Goal: Task Accomplishment & Management: Use online tool/utility

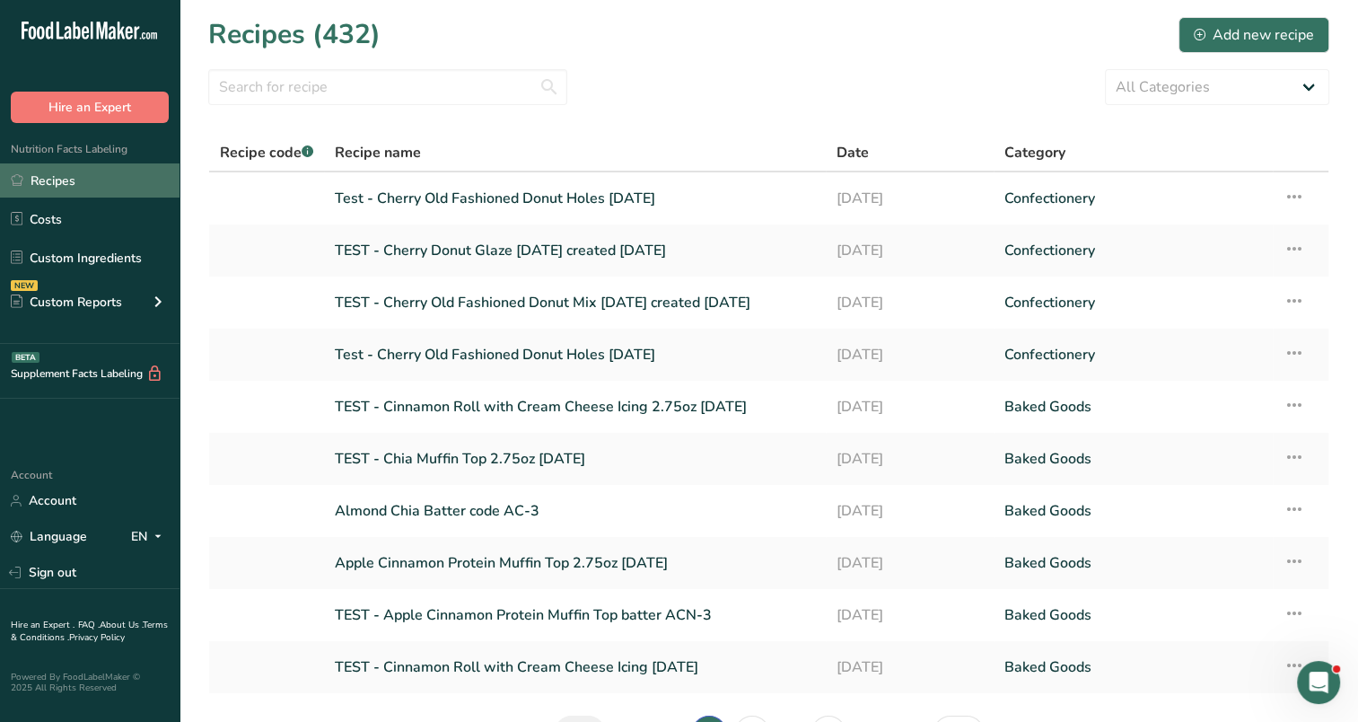
click at [73, 176] on link "Recipes" at bounding box center [90, 180] width 180 height 34
click at [496, 508] on link "Almond Chia Batter code AC-3" at bounding box center [575, 511] width 480 height 38
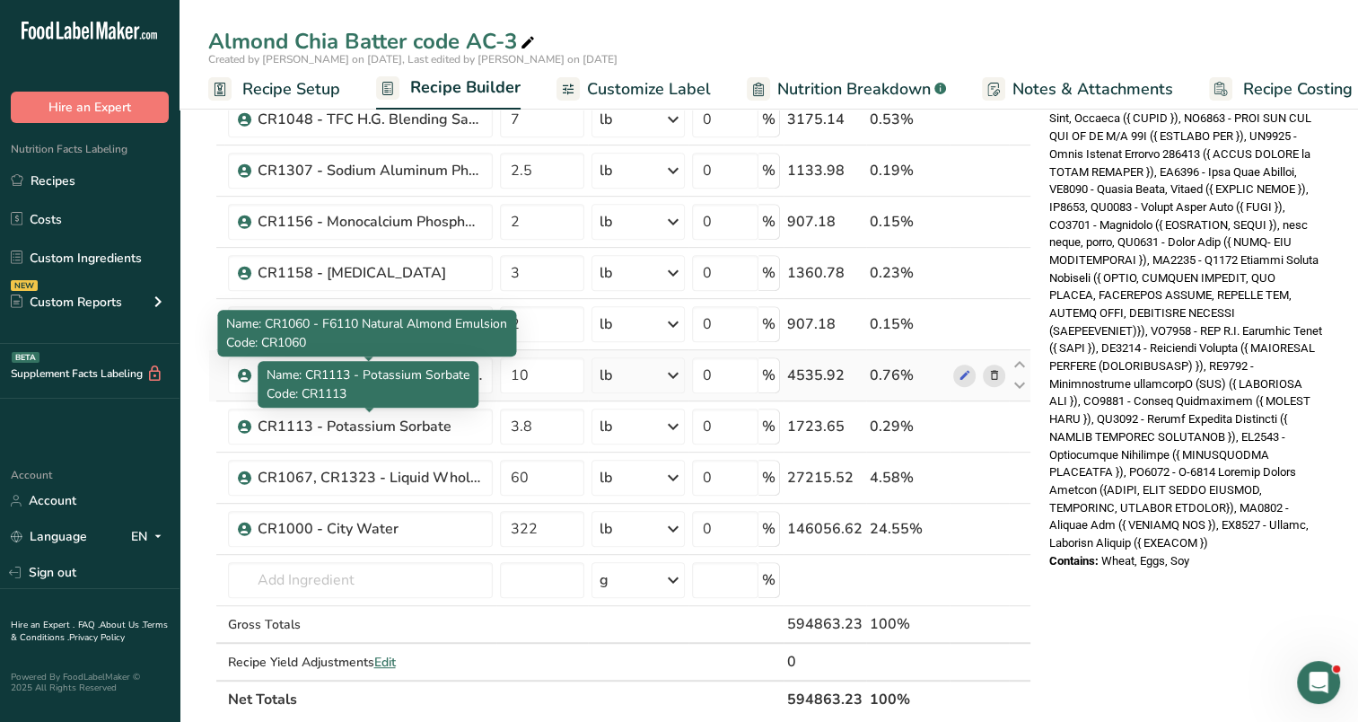
scroll to position [898, 0]
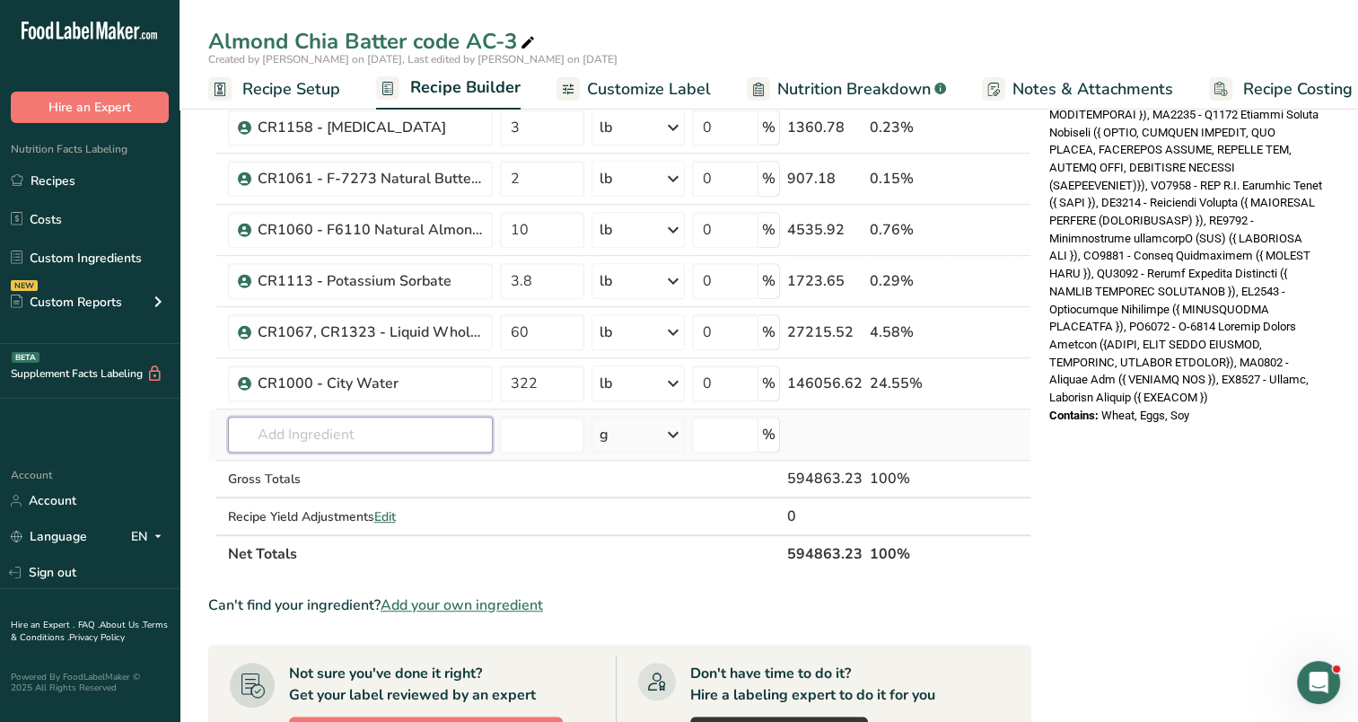
click at [312, 424] on input "text" at bounding box center [360, 435] width 265 height 36
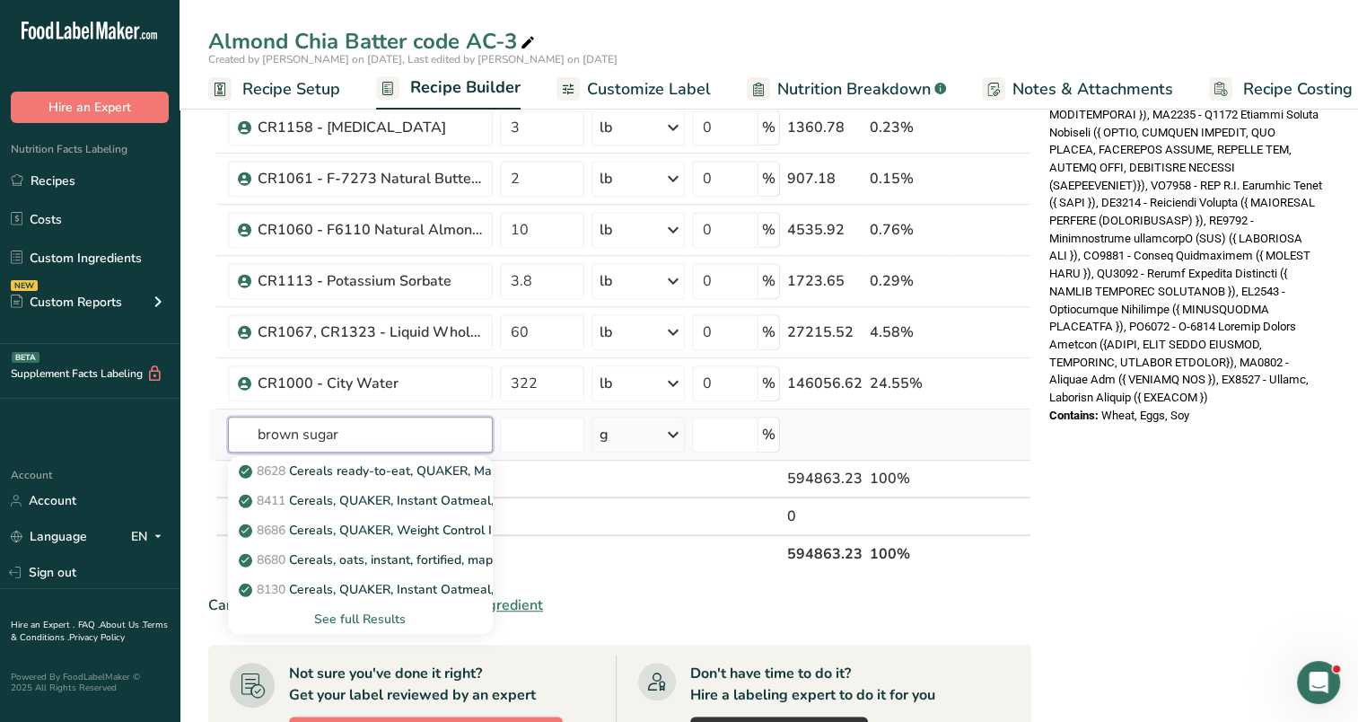
type input "brown sugar"
click at [373, 609] on div "See full Results" at bounding box center [360, 618] width 236 height 19
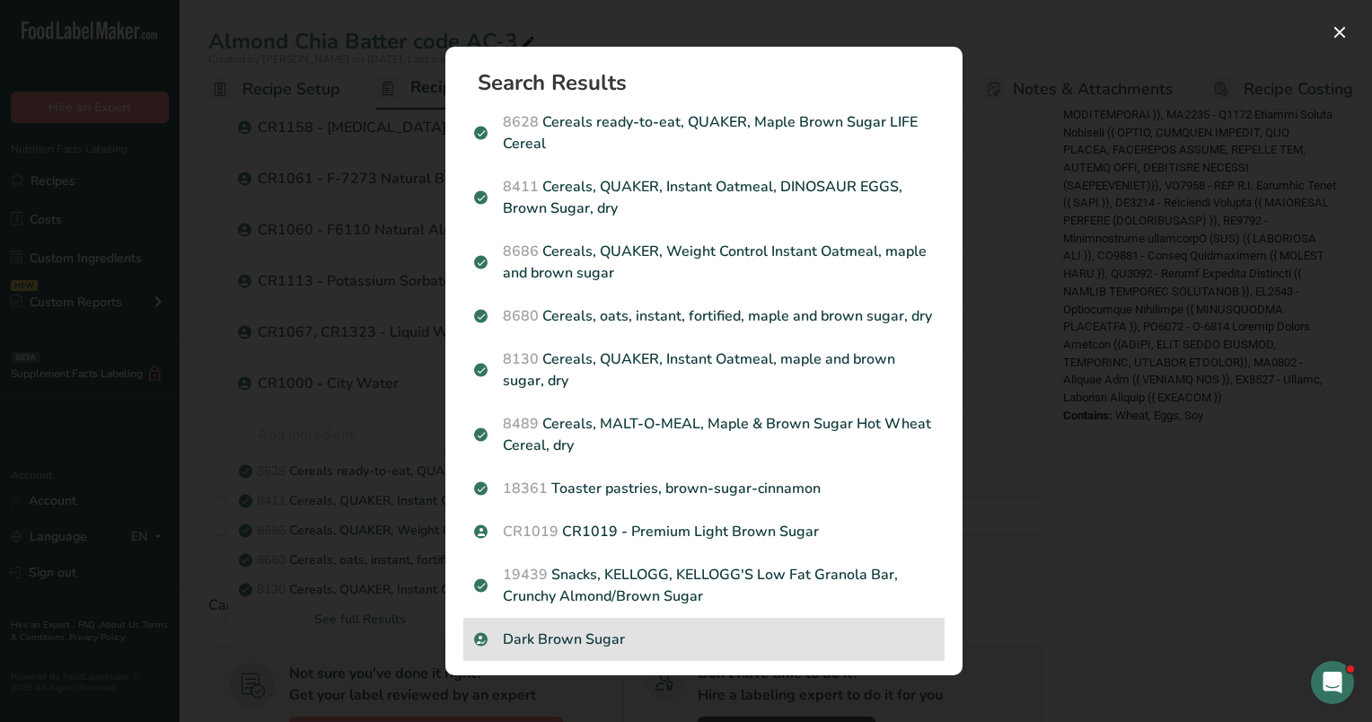
click at [590, 650] on p "Dark Brown Sugar" at bounding box center [704, 639] width 460 height 22
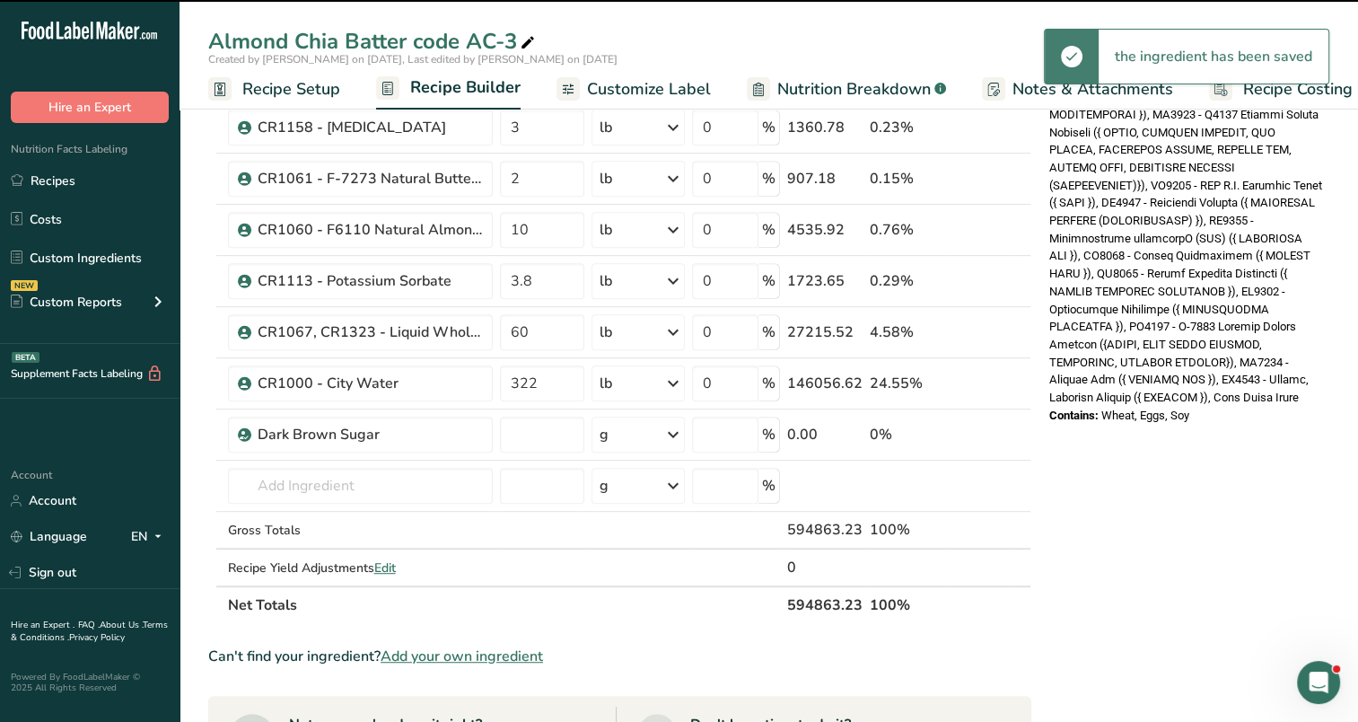
type input "0"
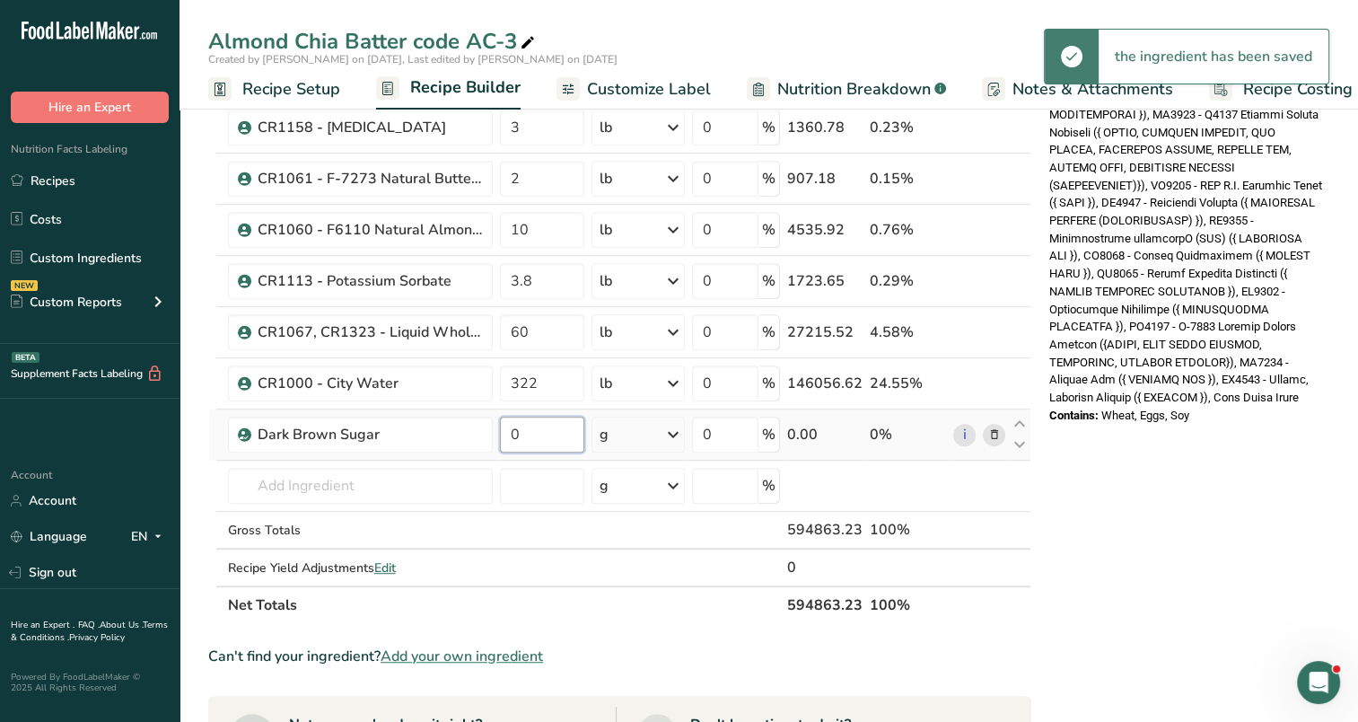
click at [557, 434] on input "0" at bounding box center [542, 435] width 84 height 36
click at [994, 431] on icon at bounding box center [993, 434] width 13 height 19
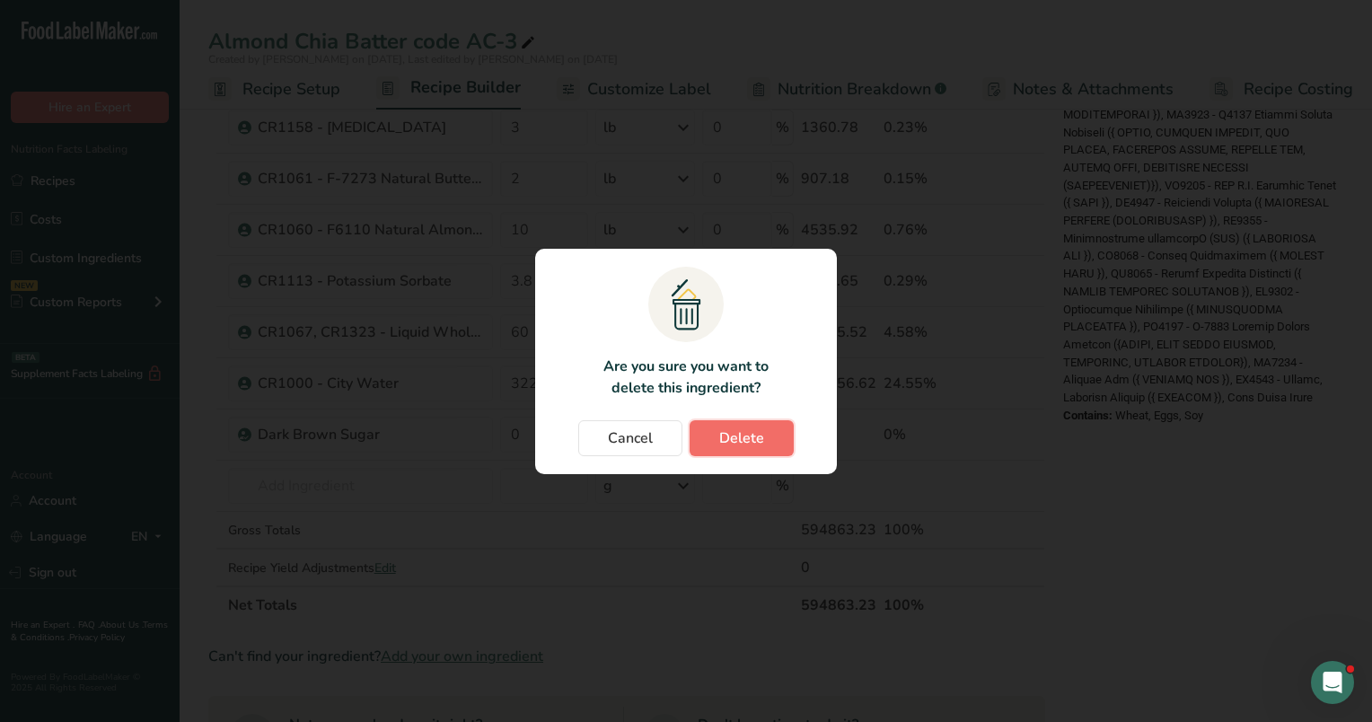
click at [758, 444] on span "Delete" at bounding box center [741, 438] width 45 height 22
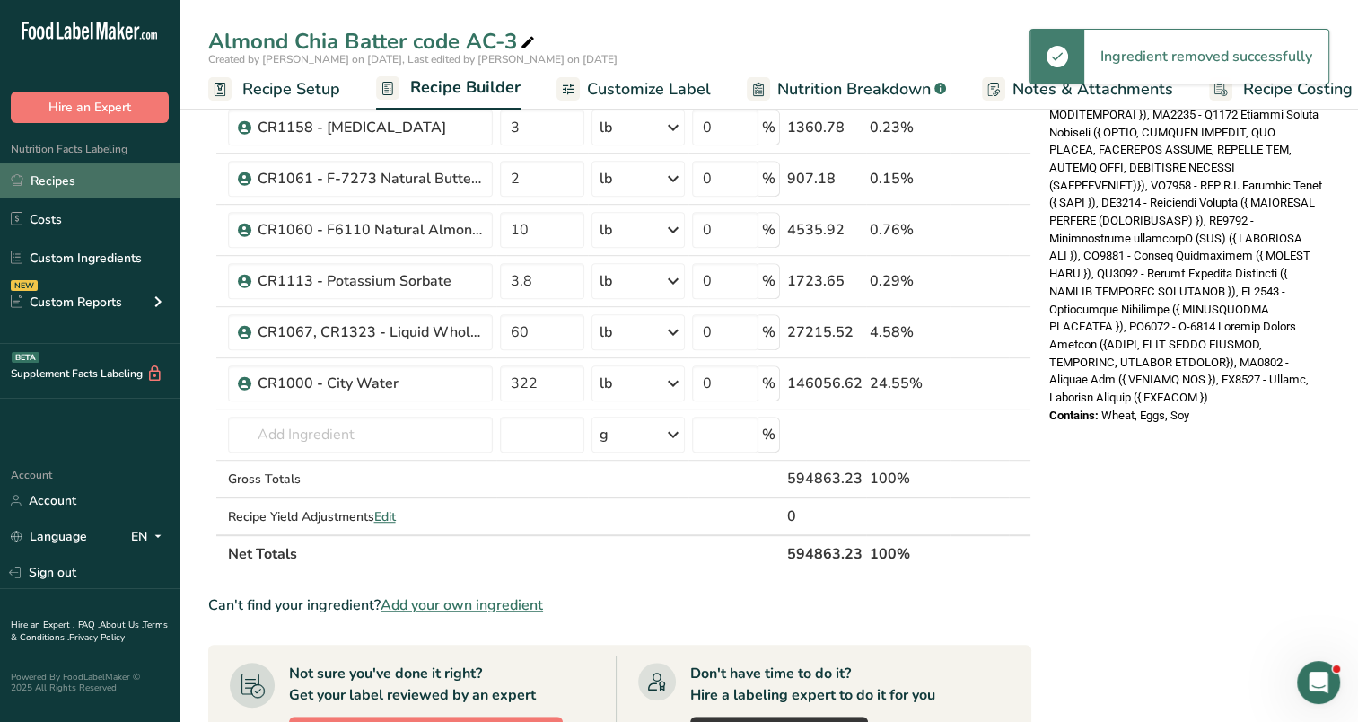
click at [77, 178] on link "Recipes" at bounding box center [90, 180] width 180 height 34
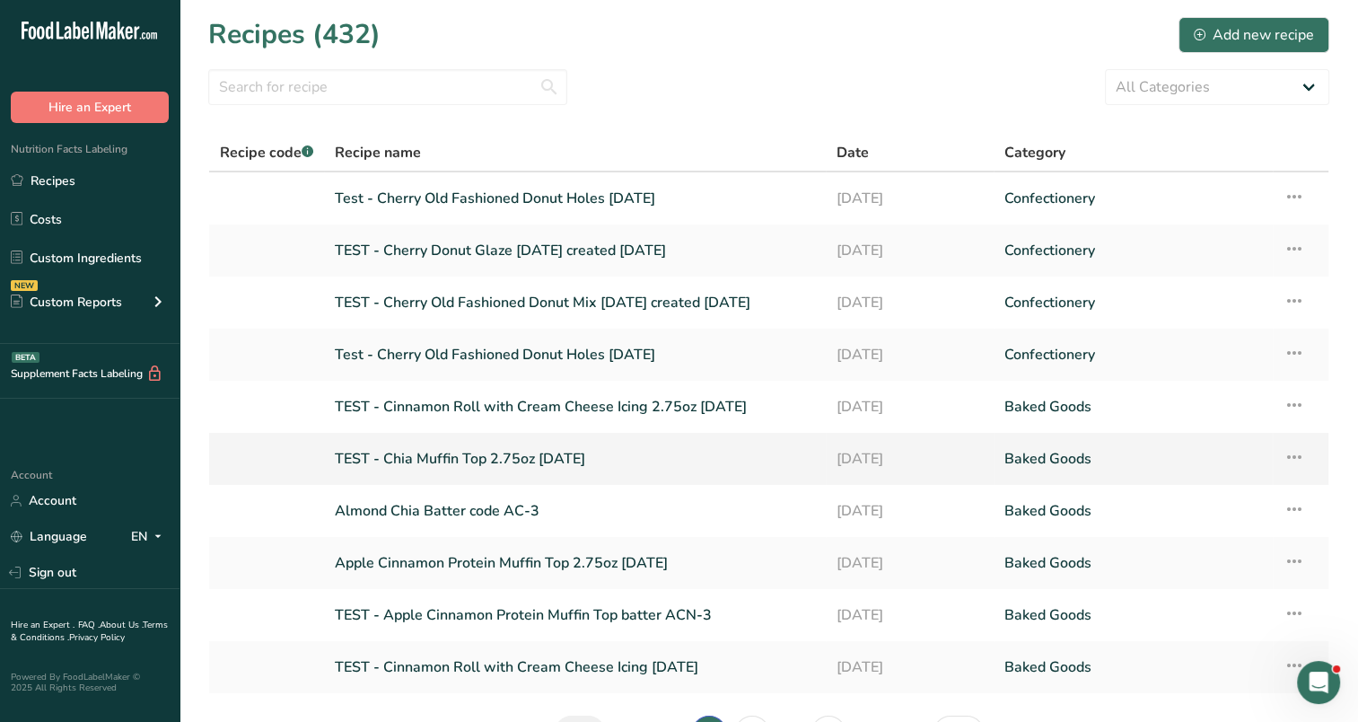
click at [470, 461] on link "TEST - Chia Muffin Top 2.75oz [DATE]" at bounding box center [575, 459] width 480 height 38
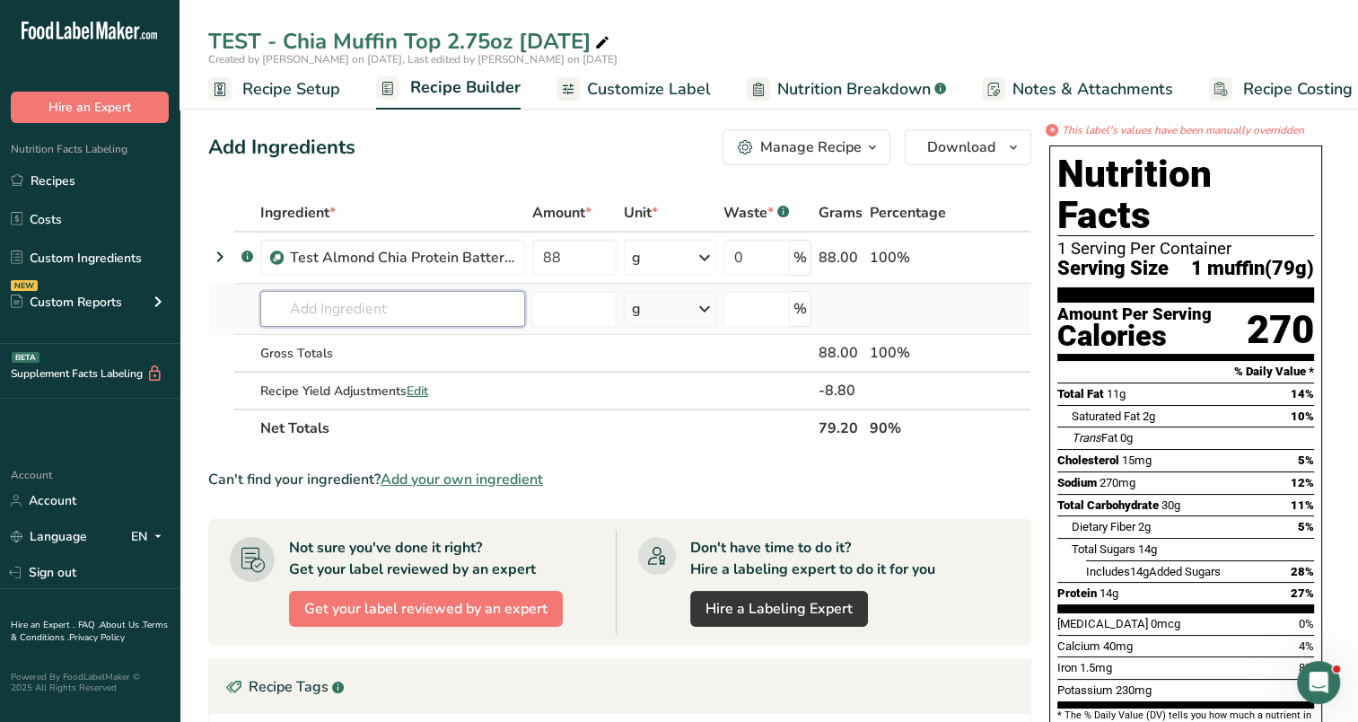
click at [348, 309] on input "text" at bounding box center [392, 309] width 265 height 36
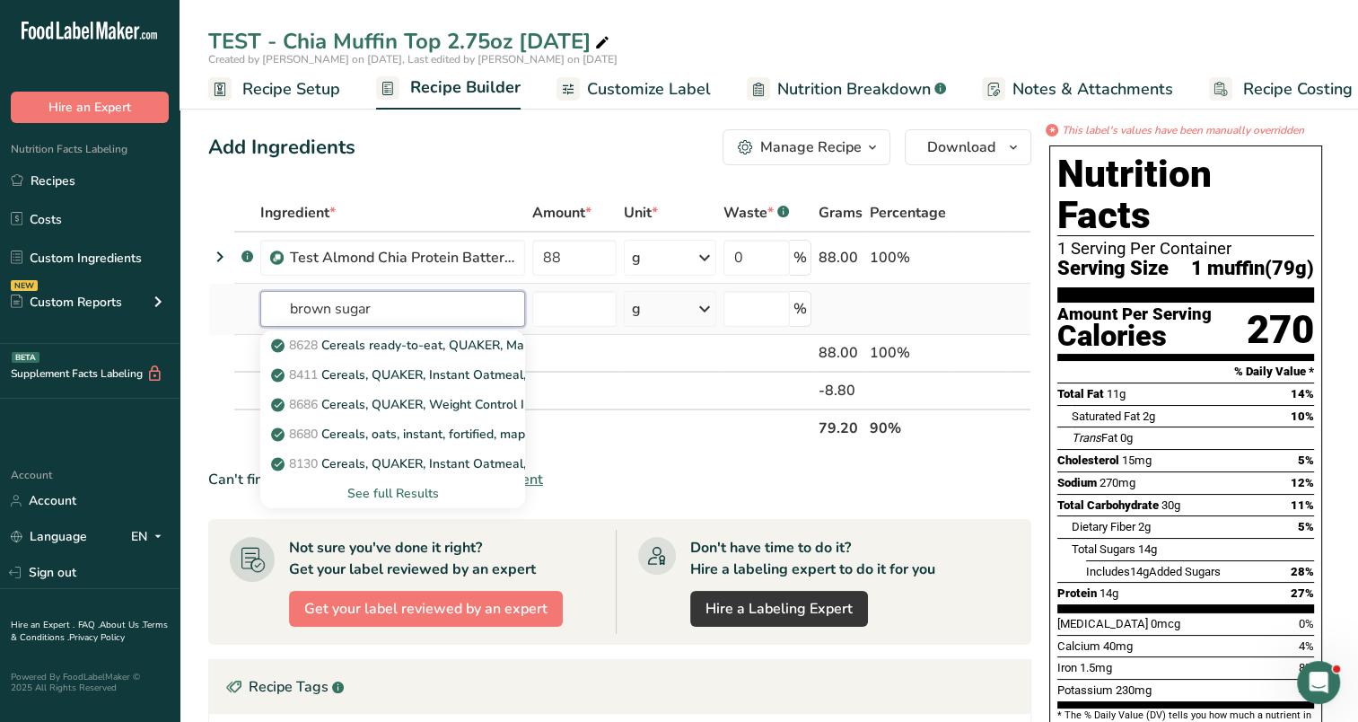
type input "brown sugar"
click at [399, 485] on div "See full Results" at bounding box center [393, 493] width 236 height 19
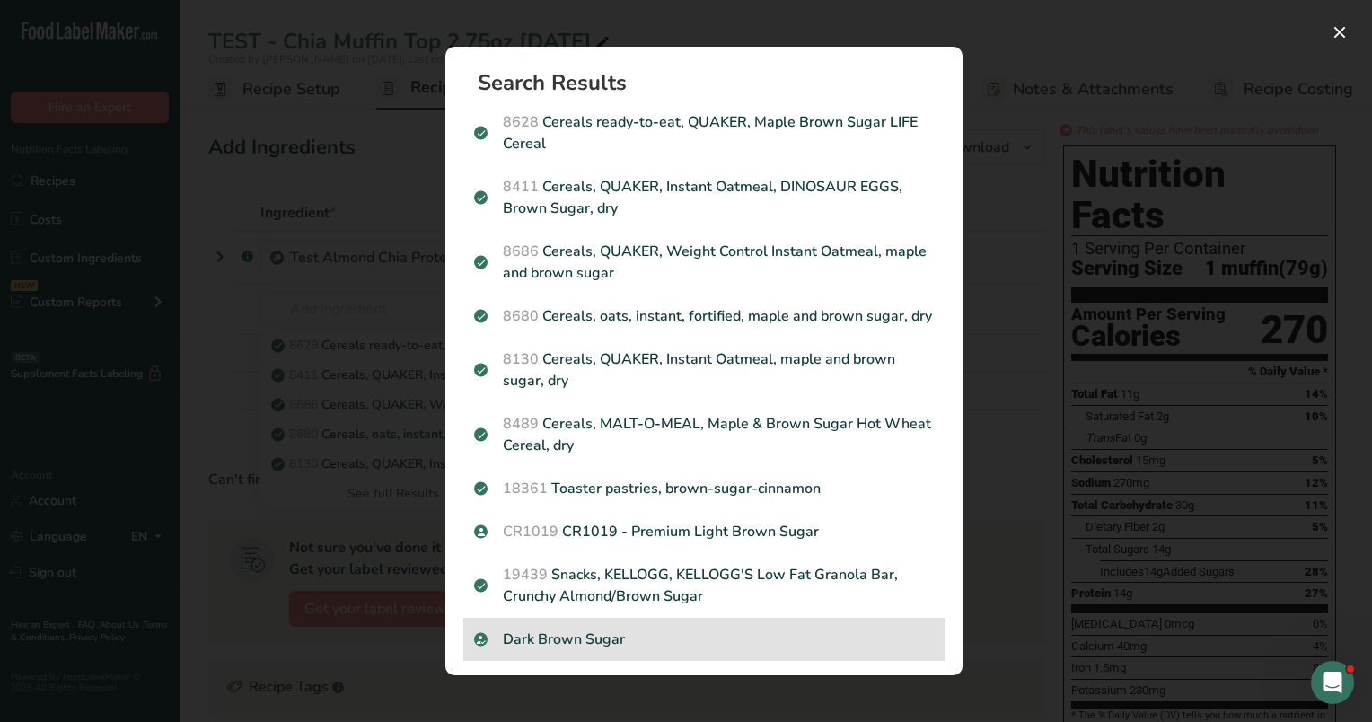
click at [562, 650] on p "Dark Brown Sugar" at bounding box center [704, 639] width 460 height 22
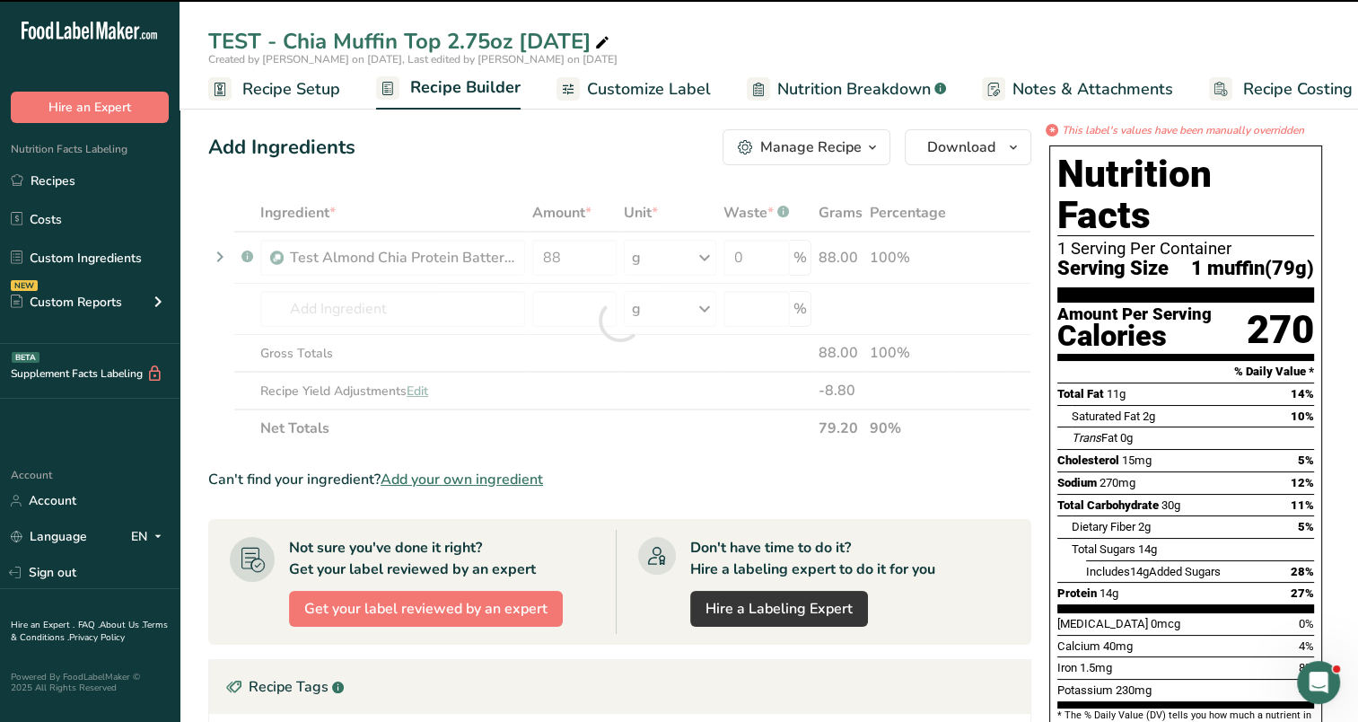
type input "0"
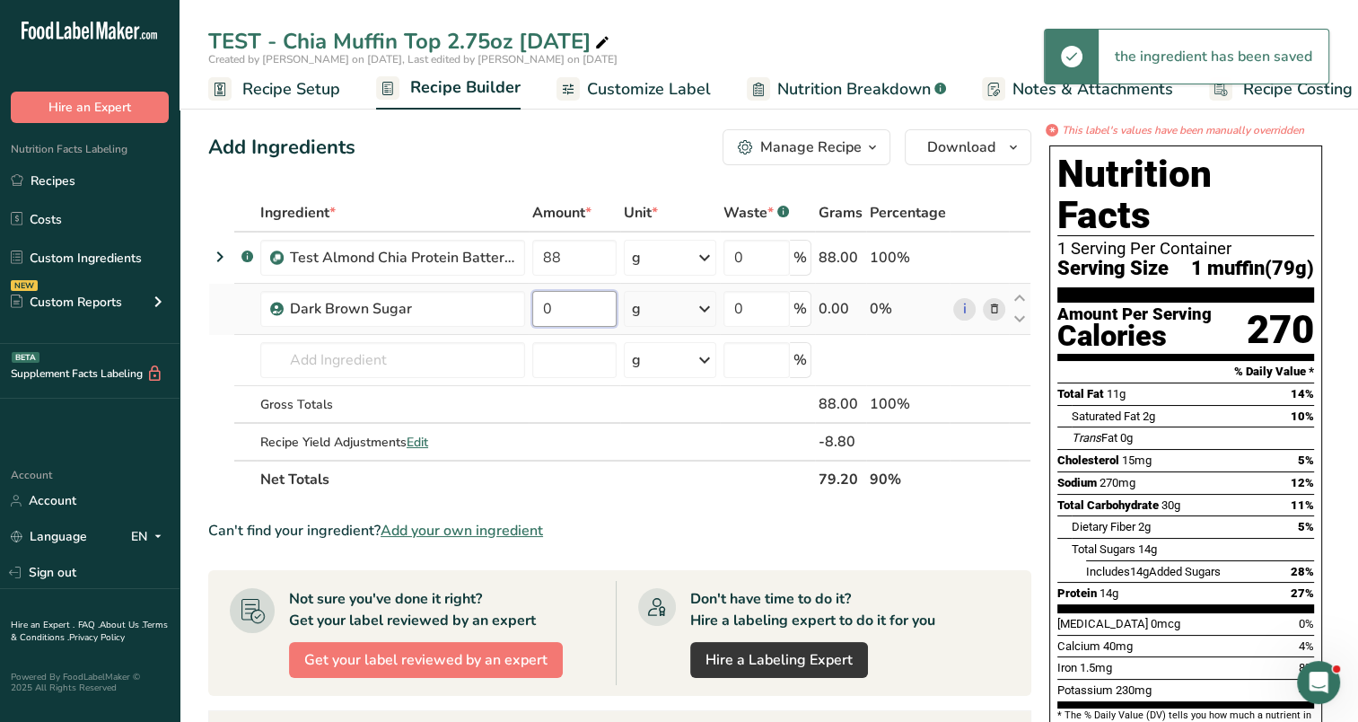
drag, startPoint x: 558, startPoint y: 299, endPoint x: 541, endPoint y: 303, distance: 17.6
click at [541, 303] on input "0" at bounding box center [574, 309] width 84 height 36
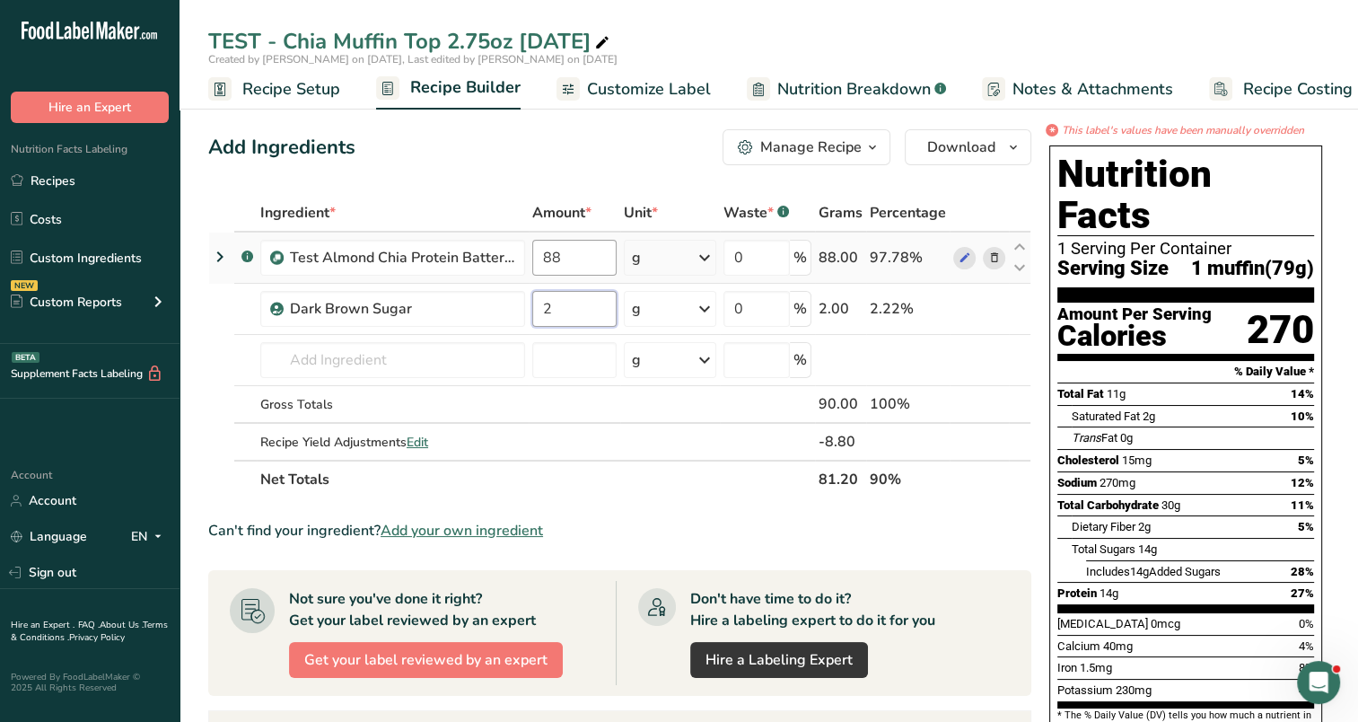
type input "2"
click at [585, 257] on div "Ingredient * Amount * Unit * Waste * .a-a{fill:#347362;}.b-a{fill:#fff;} Grams …" at bounding box center [619, 346] width 823 height 304
click at [565, 244] on input "88" at bounding box center [574, 258] width 84 height 36
type input "86"
click at [418, 439] on div "Ingredient * Amount * Unit * Waste * .a-a{fill:#347362;}.b-a{fill:#fff;} Grams …" at bounding box center [619, 346] width 823 height 304
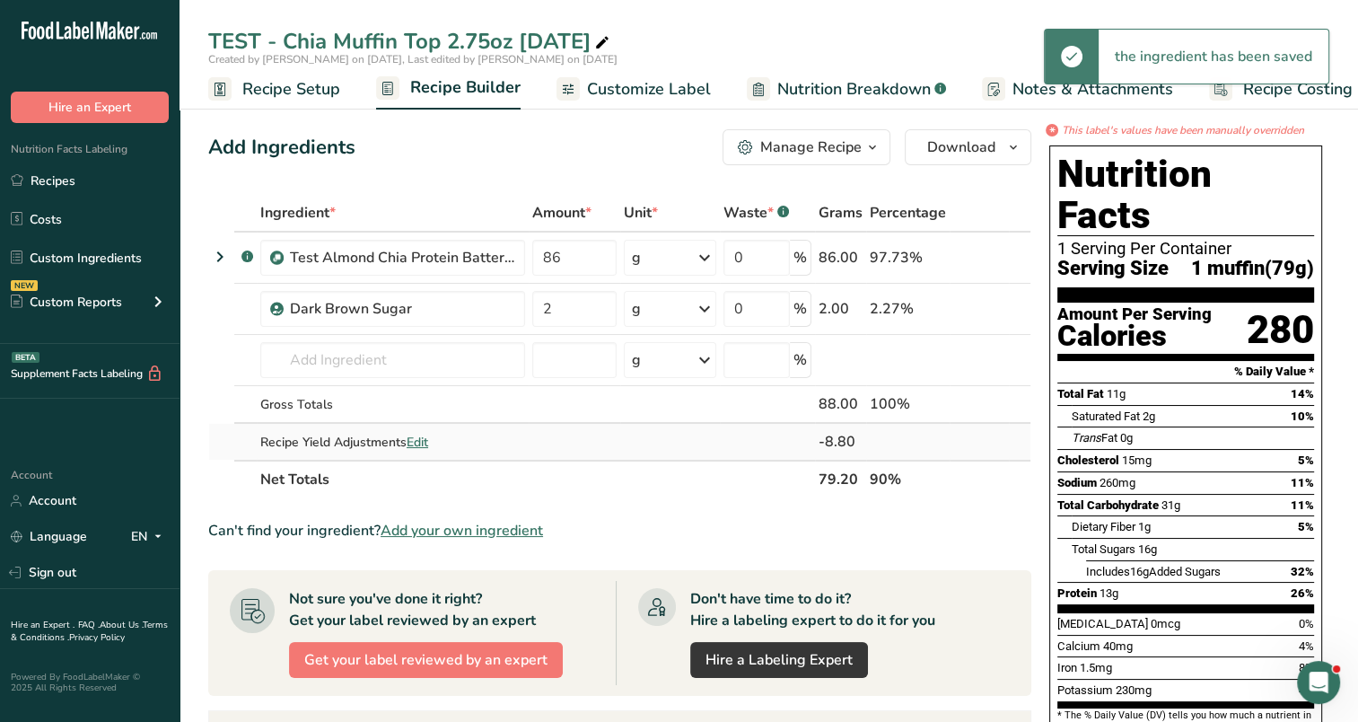
click at [838, 442] on div "-8.80" at bounding box center [841, 442] width 44 height 22
click at [427, 442] on span "Edit" at bounding box center [418, 442] width 22 height 17
select select "0"
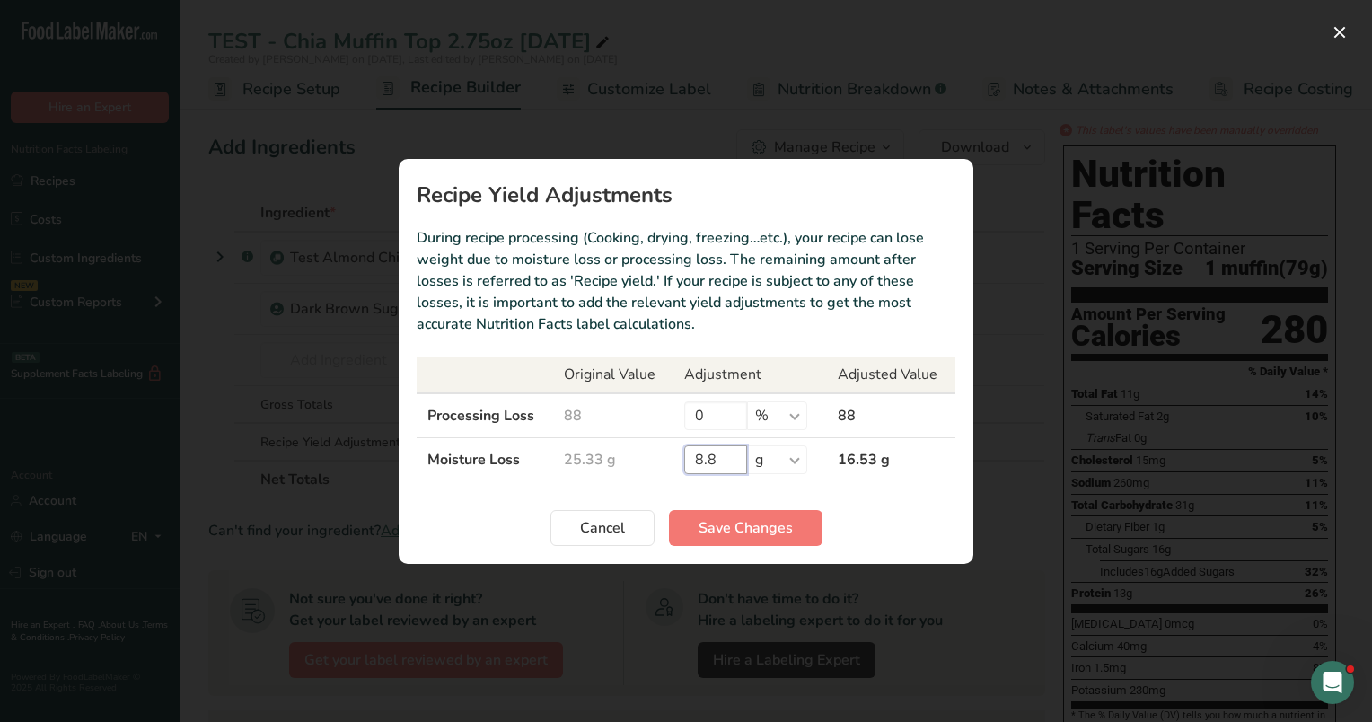
click at [717, 456] on input "8.8" at bounding box center [715, 459] width 63 height 29
type input "8.6"
click at [752, 535] on span "Save Changes" at bounding box center [745, 528] width 94 height 22
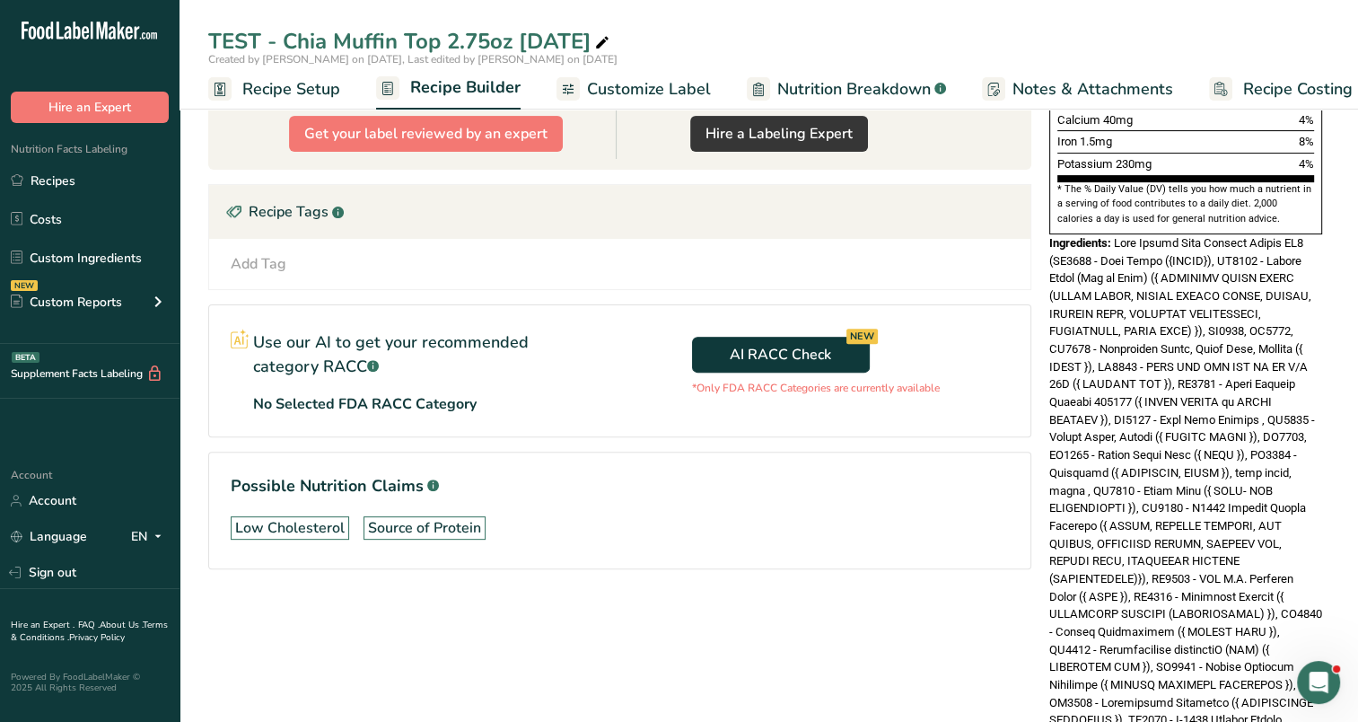
scroll to position [659, 0]
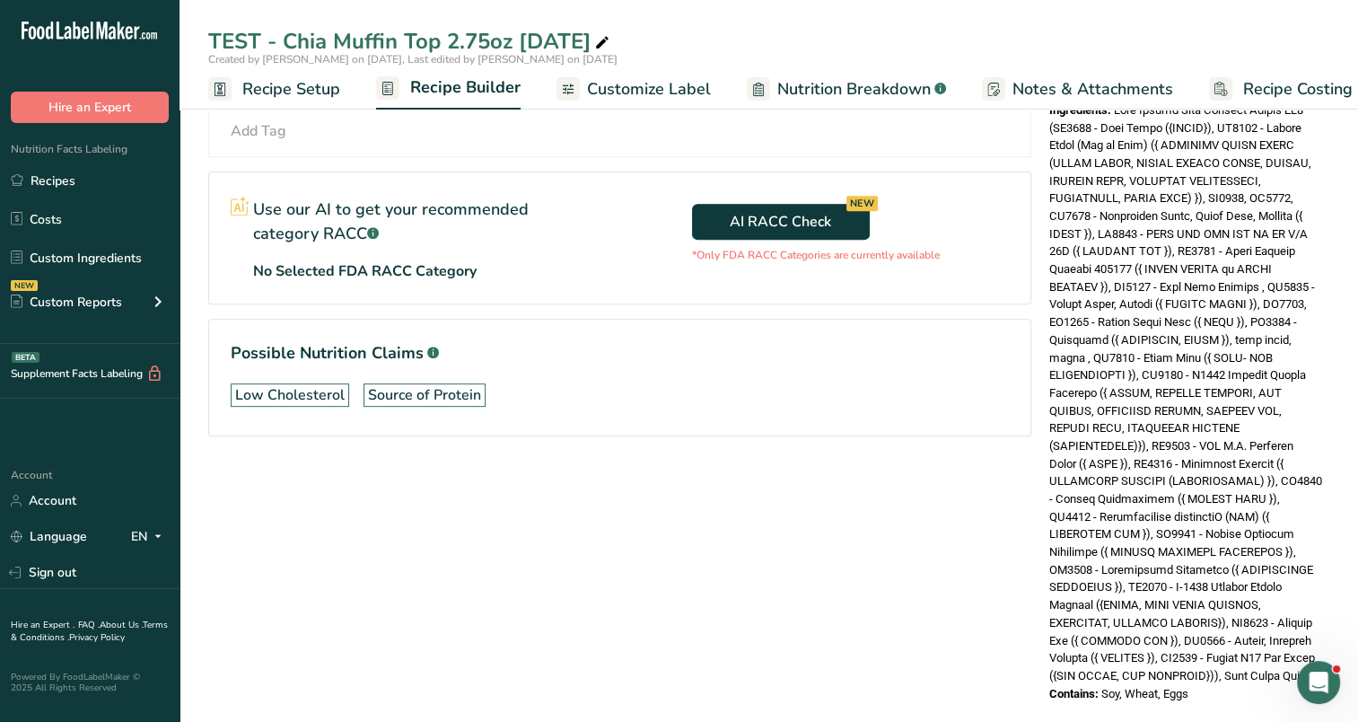
drag, startPoint x: 1118, startPoint y: 276, endPoint x: 1302, endPoint y: 737, distance: 497.1
click at [1302, 721] on html ".a-20{fill:#fff;} Hire an Expert Nutrition Facts Labeling Recipes Costs Custom …" at bounding box center [679, 44] width 1358 height 1407
copy div "Test Almond Chia Protein Batter AC3 (CR1000 - City Water ({WATER}), CR1003 - Da…"
click at [785, 570] on div "Add Ingredients Manage Recipe Delete Recipe Duplicate Recipe Scale Recipe Save …" at bounding box center [625, 91] width 834 height 1257
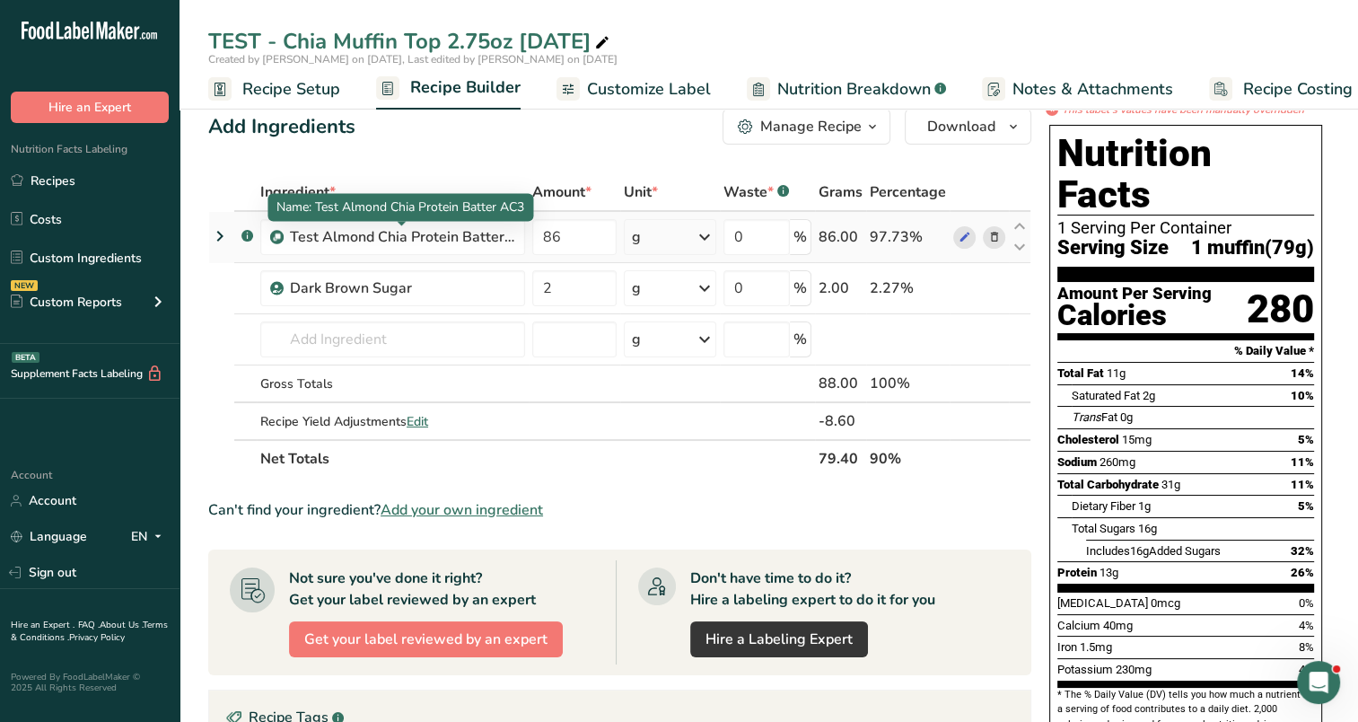
scroll to position [0, 0]
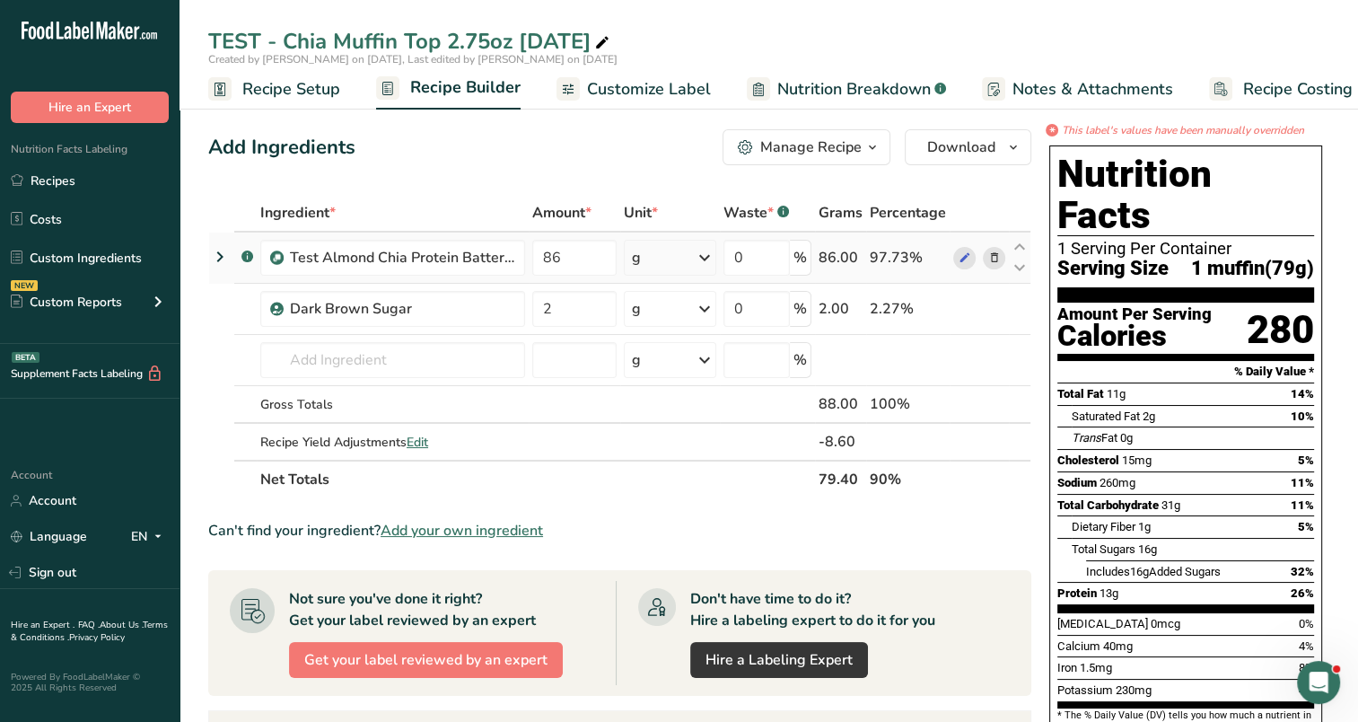
click at [215, 256] on icon at bounding box center [220, 257] width 22 height 32
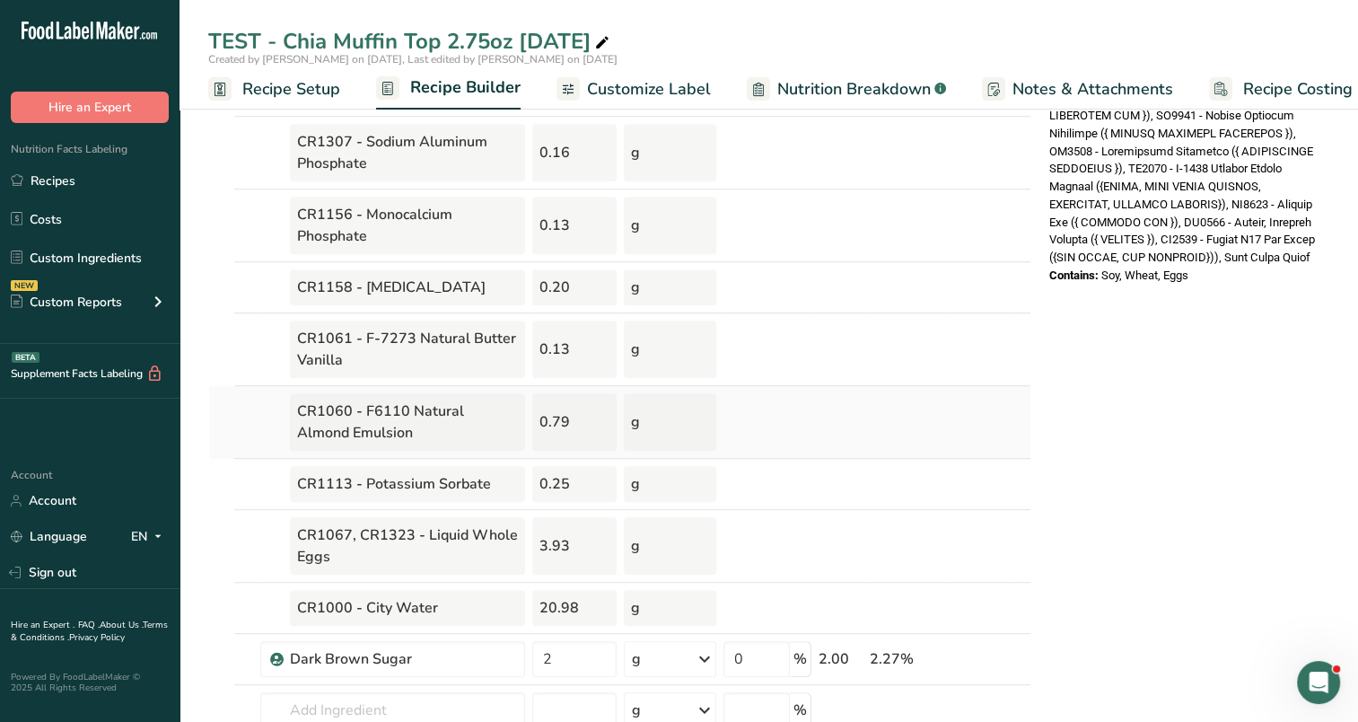
scroll to position [987, 0]
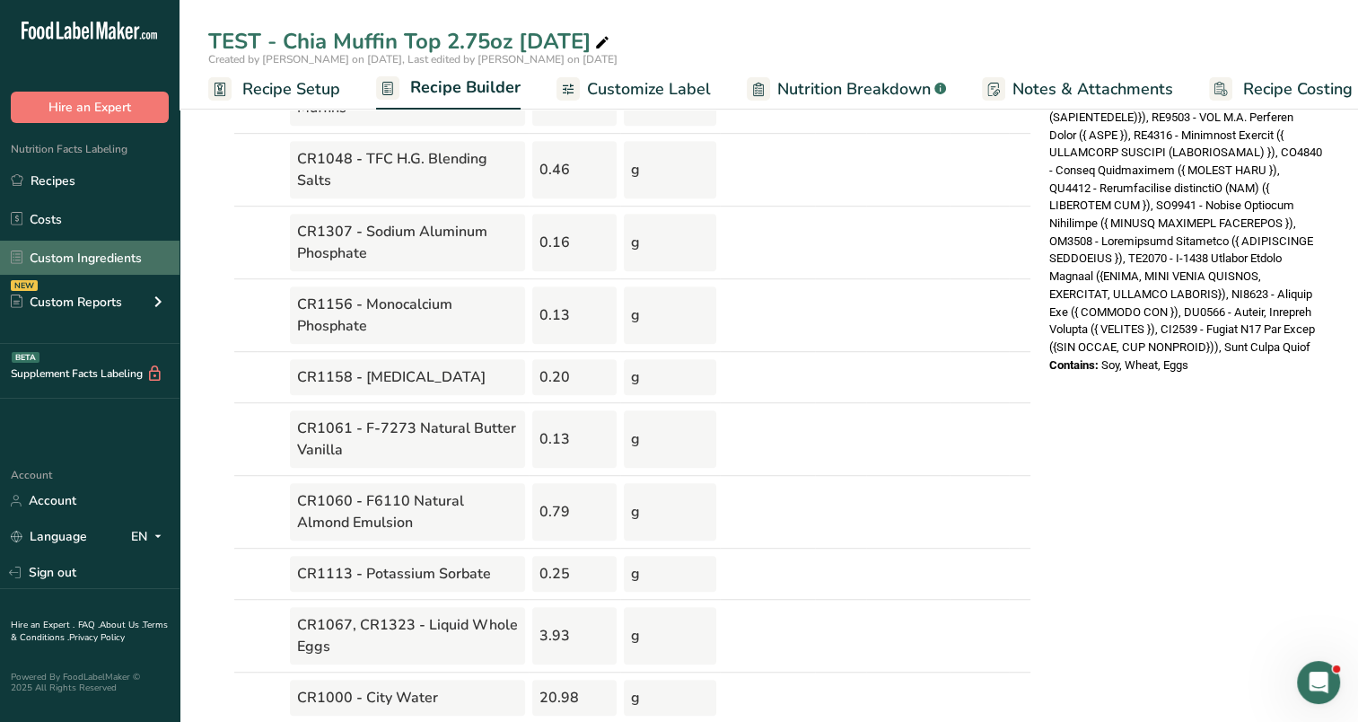
click at [107, 252] on link "Custom Ingredients" at bounding box center [90, 258] width 180 height 34
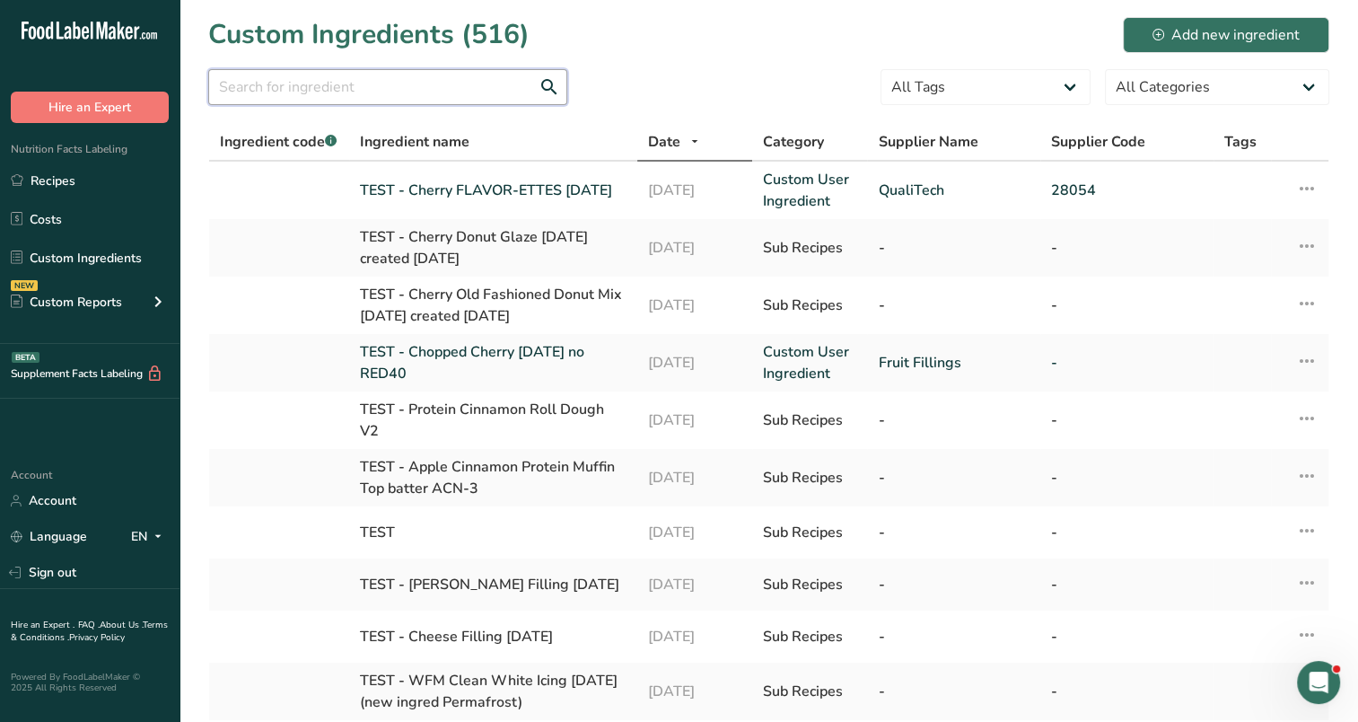
click at [395, 86] on input "text" at bounding box center [387, 87] width 359 height 36
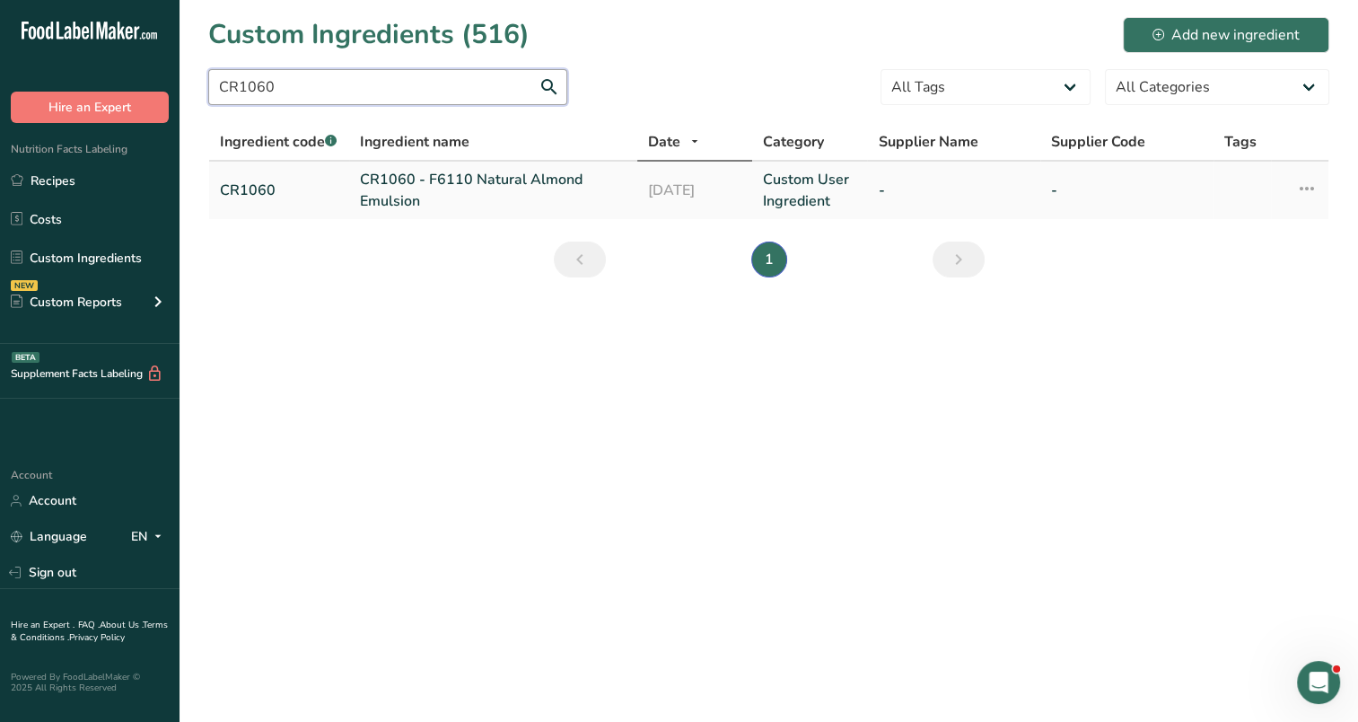
type input "CR1060"
click at [389, 185] on link "CR1060 - F6110 Natural Almond Emulsion" at bounding box center [493, 190] width 267 height 43
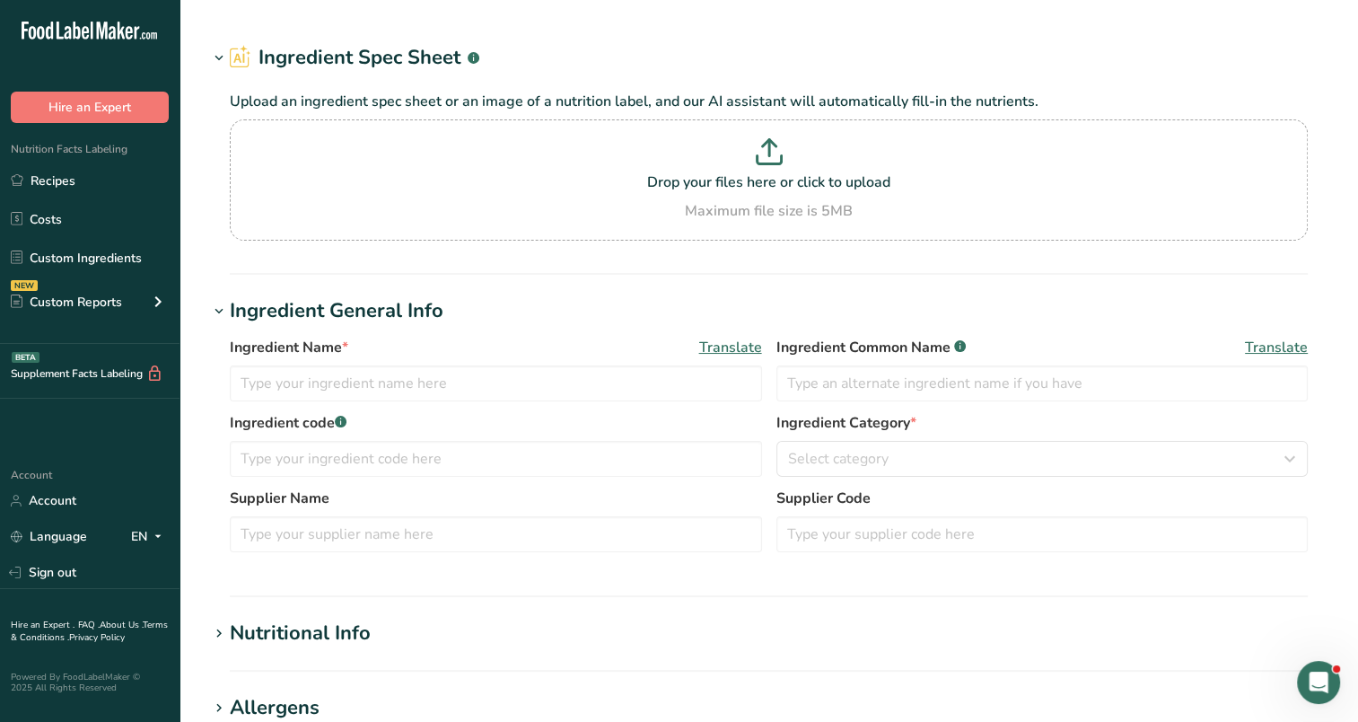
type input "CR1060 - F6110 Natural Almond Emulsion"
type input "CR1060"
type textarea "{ WATER, NATURAL FLAVORS, GUM ARABIC, [MEDICAL_DATA], XANTHAN GUM, [MEDICAL_DAT…"
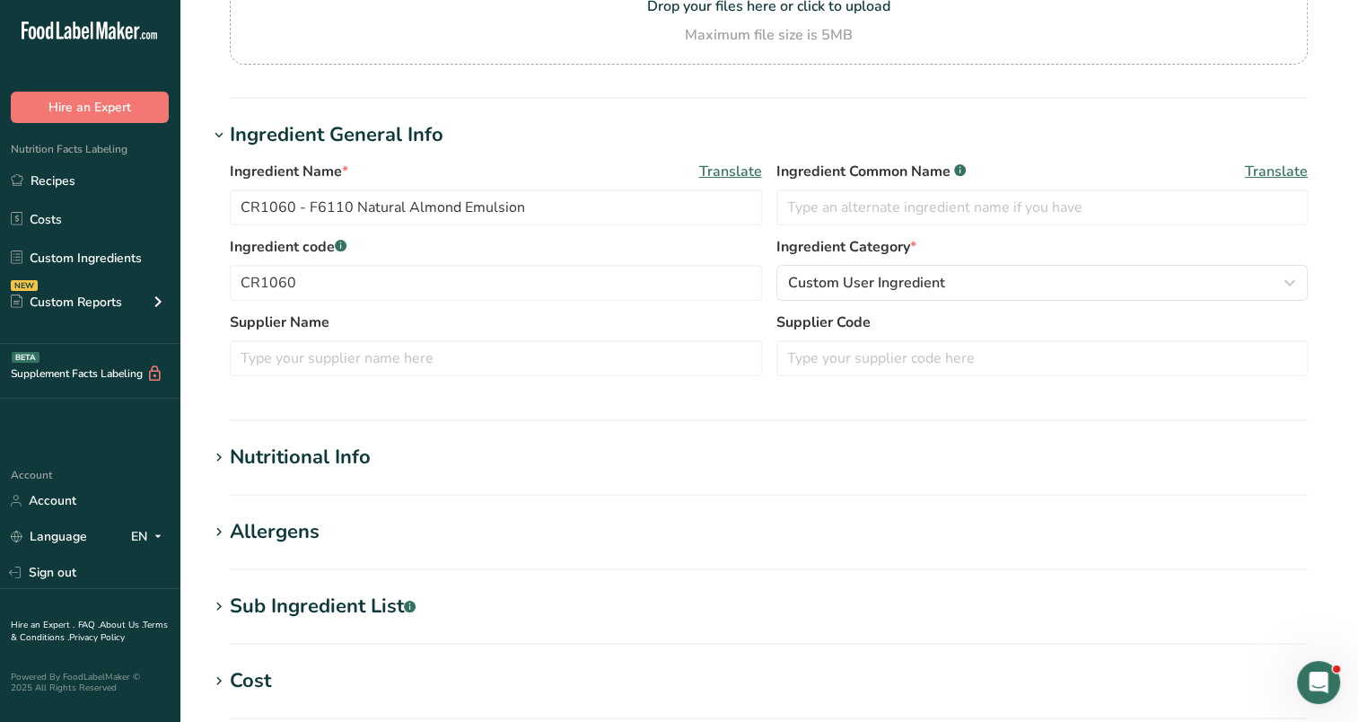
scroll to position [269, 0]
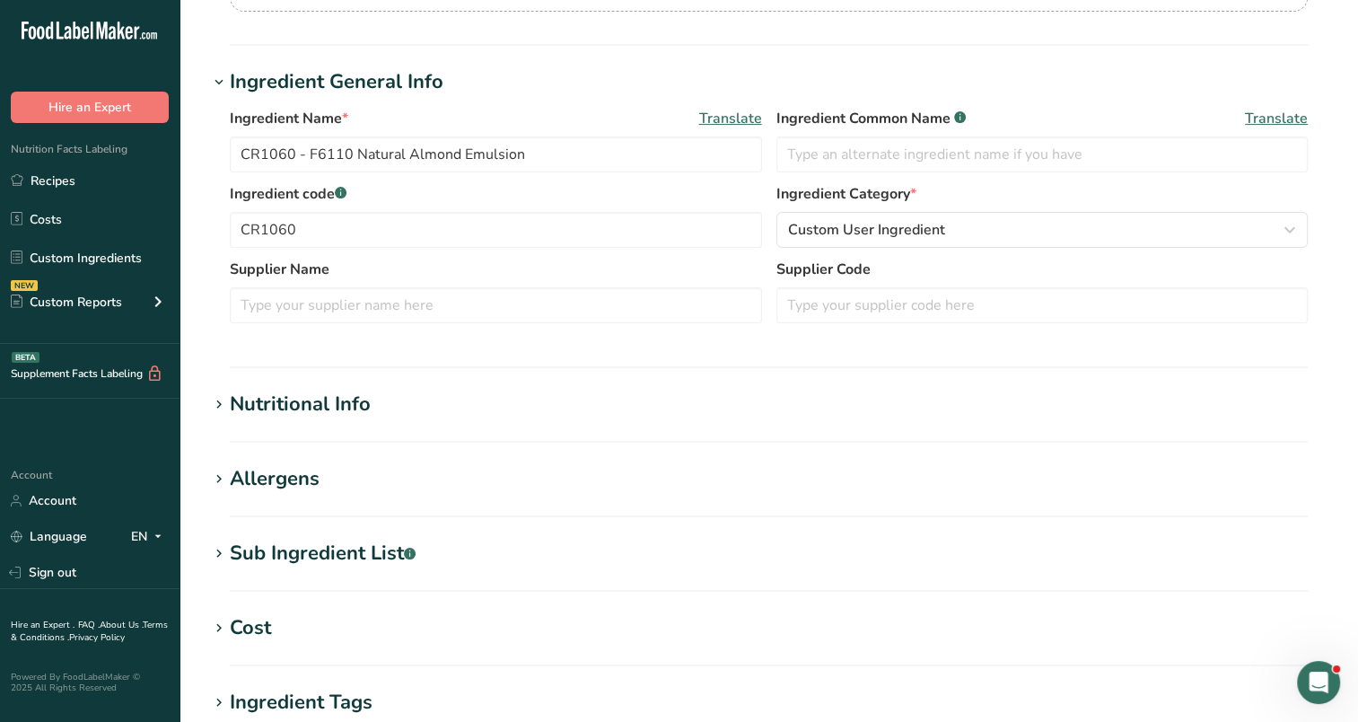
click at [354, 561] on div "Sub Ingredient List .a-a{fill:#347362;}.b-a{fill:#fff;}" at bounding box center [323, 554] width 186 height 30
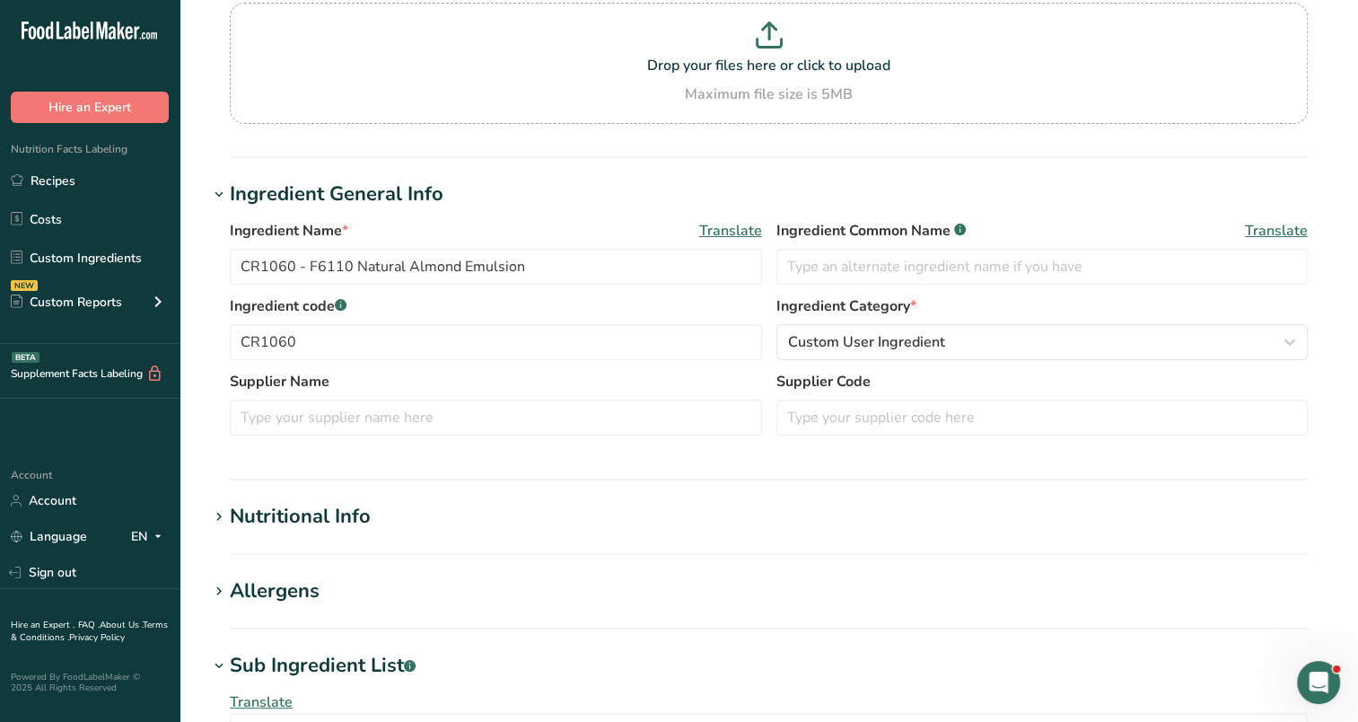
scroll to position [0, 0]
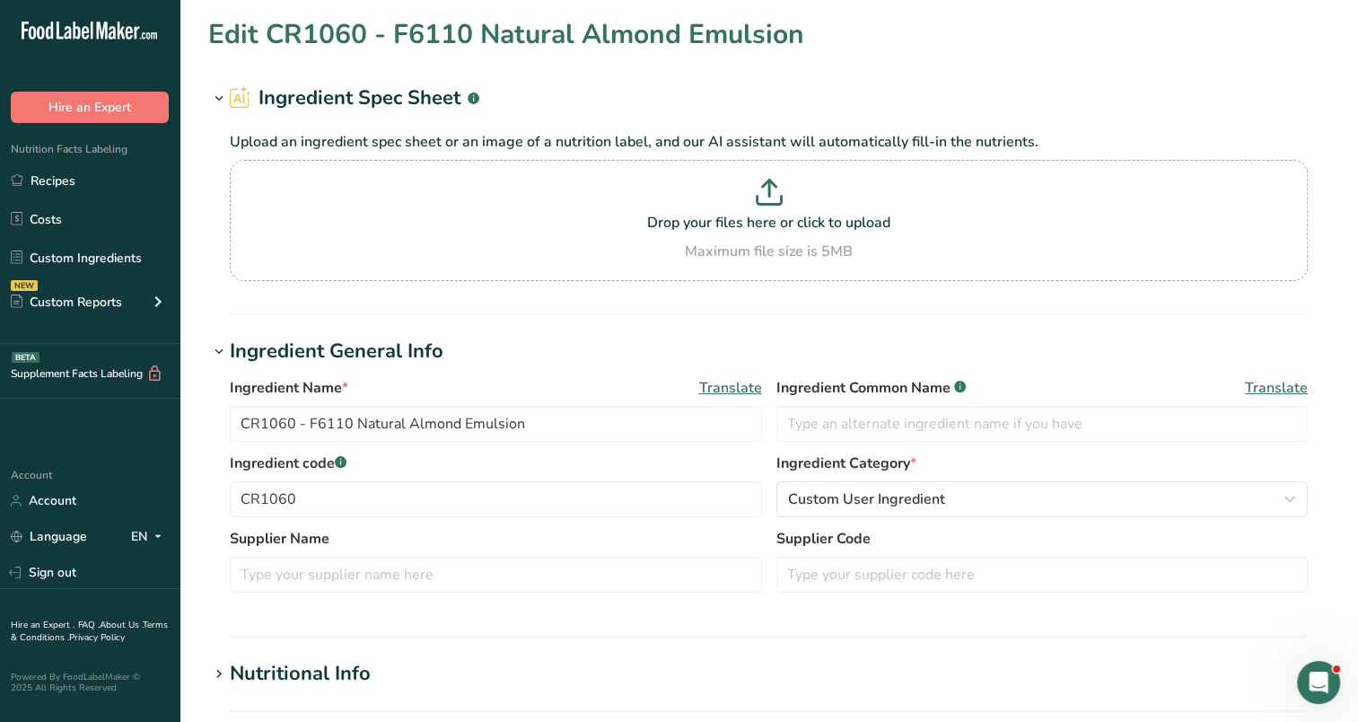
click at [862, 73] on section "Edit CR1060 - F6110 Natural Almond Emulsion Ingredient Spec Sheet .a-a{fill:#34…" at bounding box center [769, 724] width 1179 height 1448
click at [61, 171] on link "Recipes" at bounding box center [90, 180] width 180 height 34
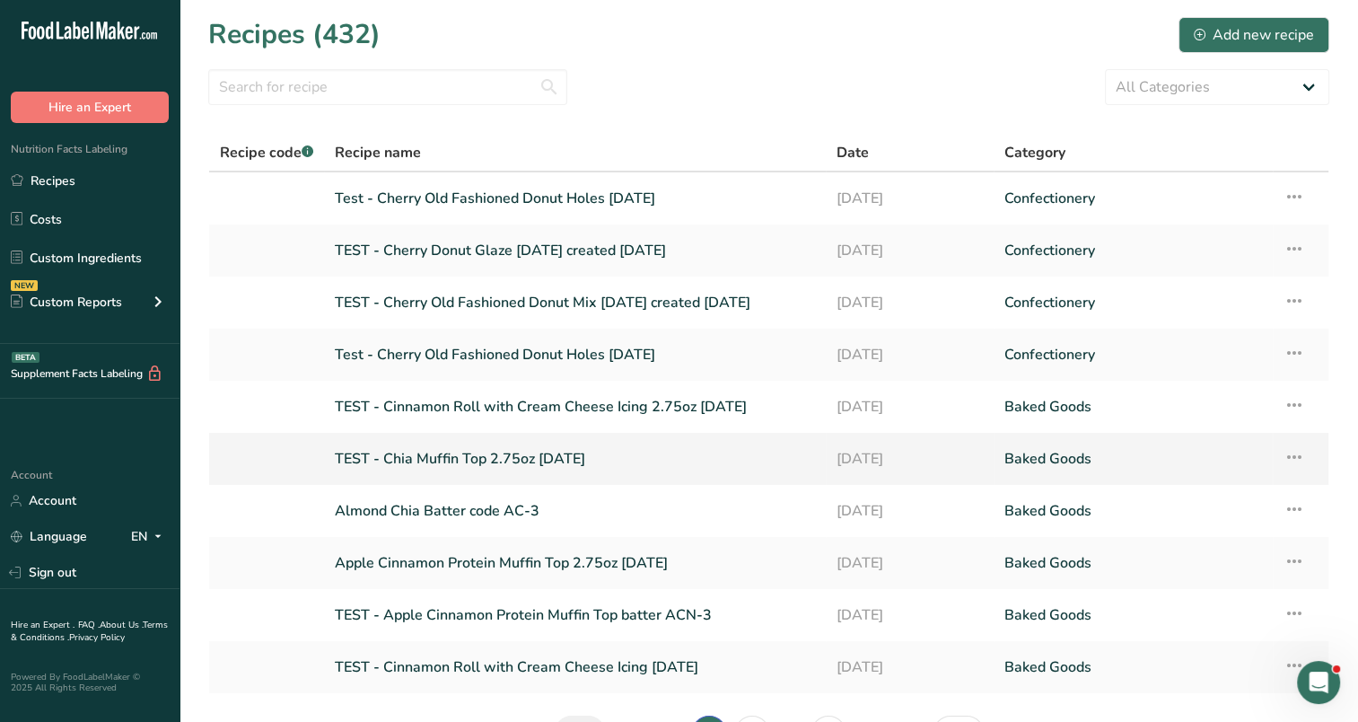
click at [647, 456] on link "TEST - Chia Muffin Top 2.75oz [DATE]" at bounding box center [575, 459] width 480 height 38
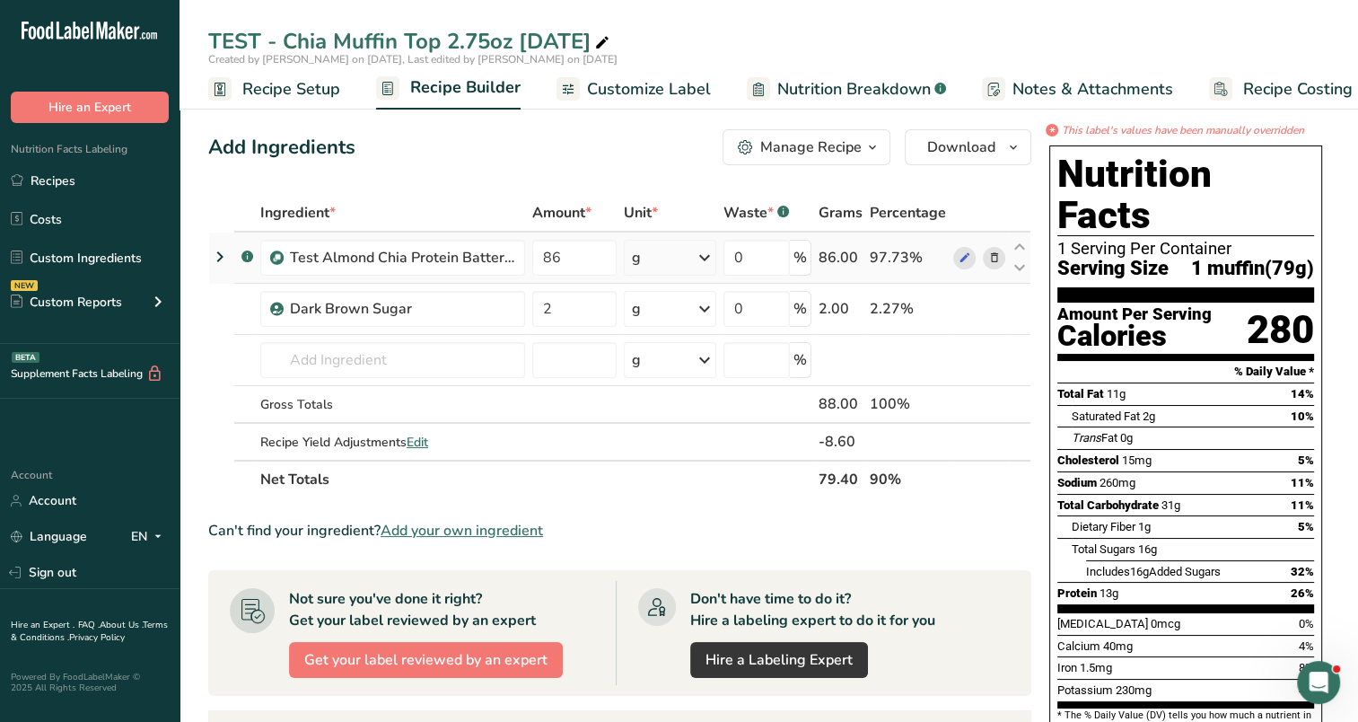
click at [221, 254] on icon at bounding box center [220, 257] width 22 height 32
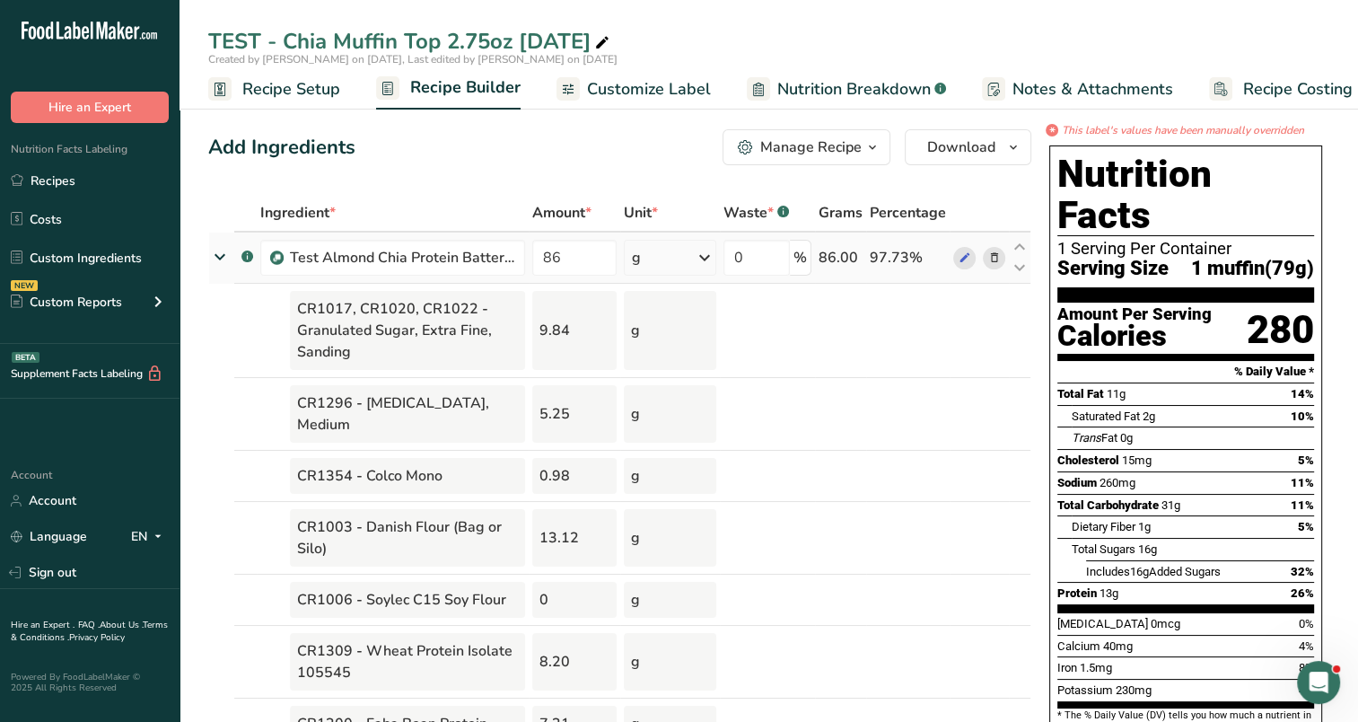
click at [219, 255] on icon at bounding box center [220, 257] width 32 height 22
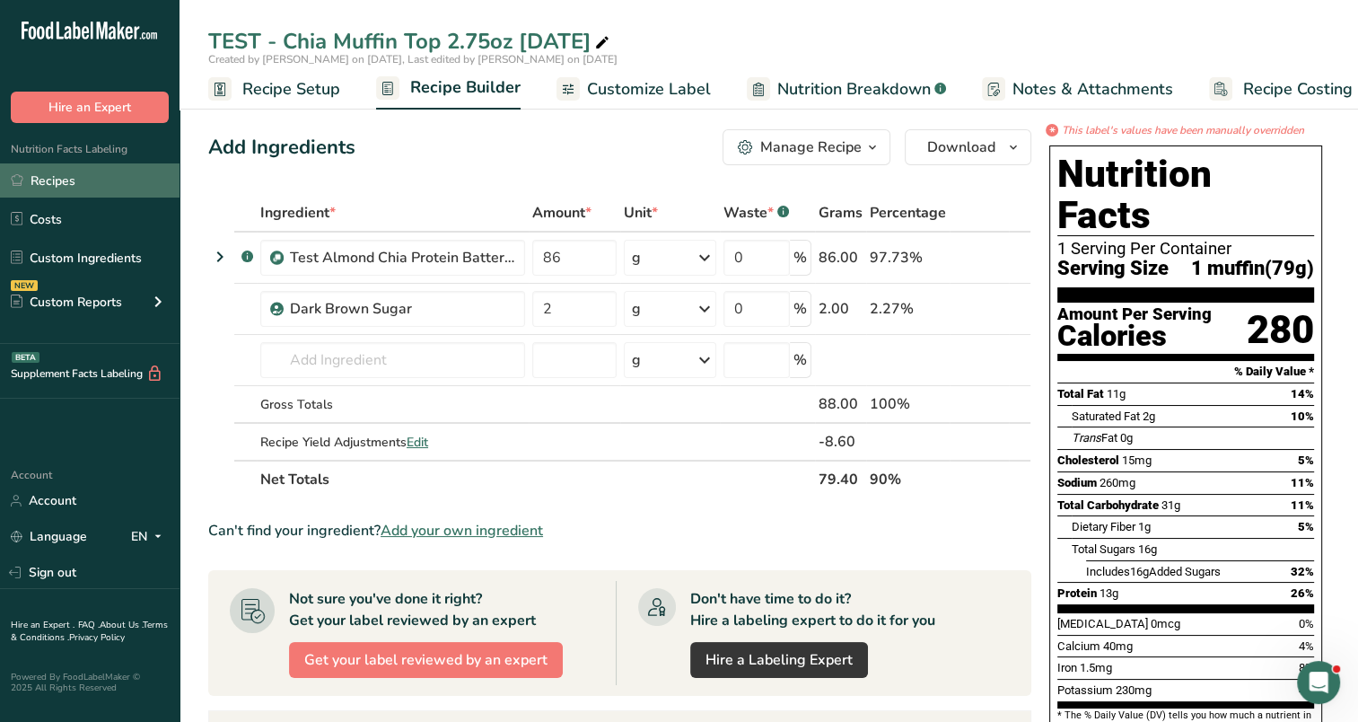
click at [66, 180] on link "Recipes" at bounding box center [90, 180] width 180 height 34
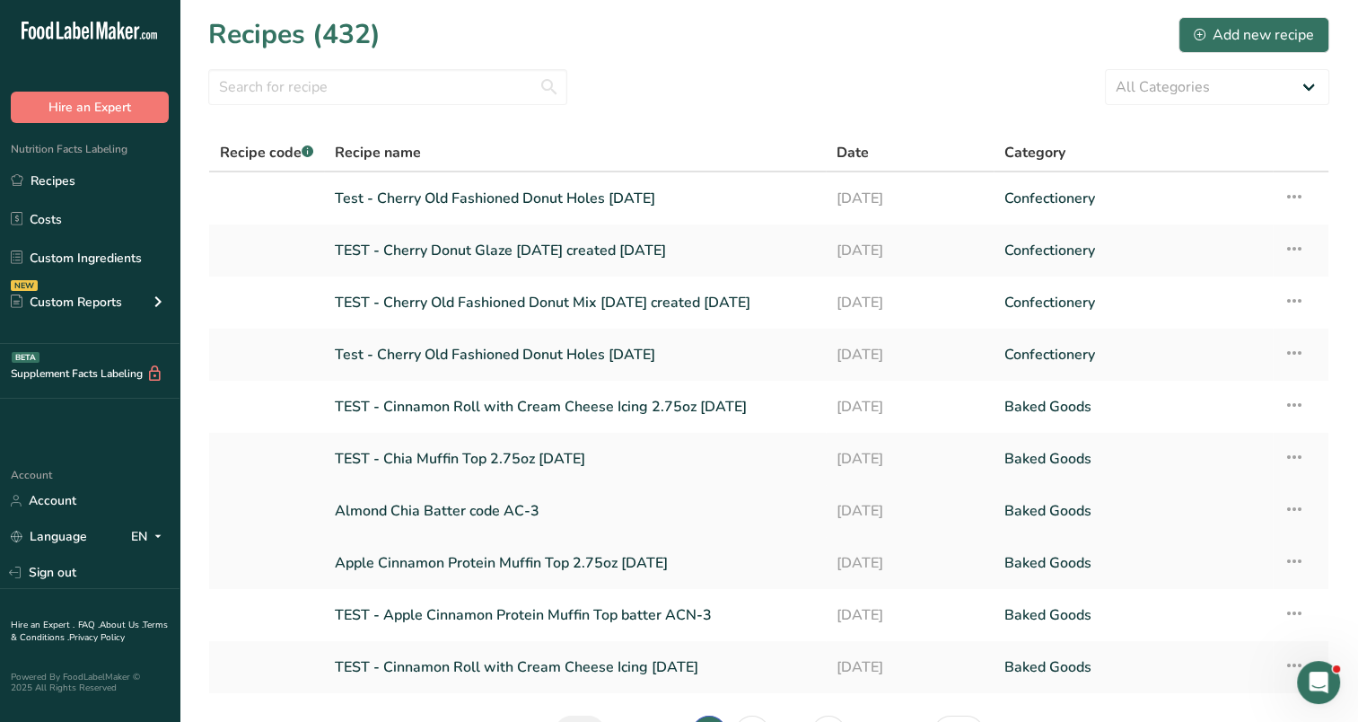
click at [517, 510] on link "Almond Chia Batter code AC-3" at bounding box center [575, 511] width 480 height 38
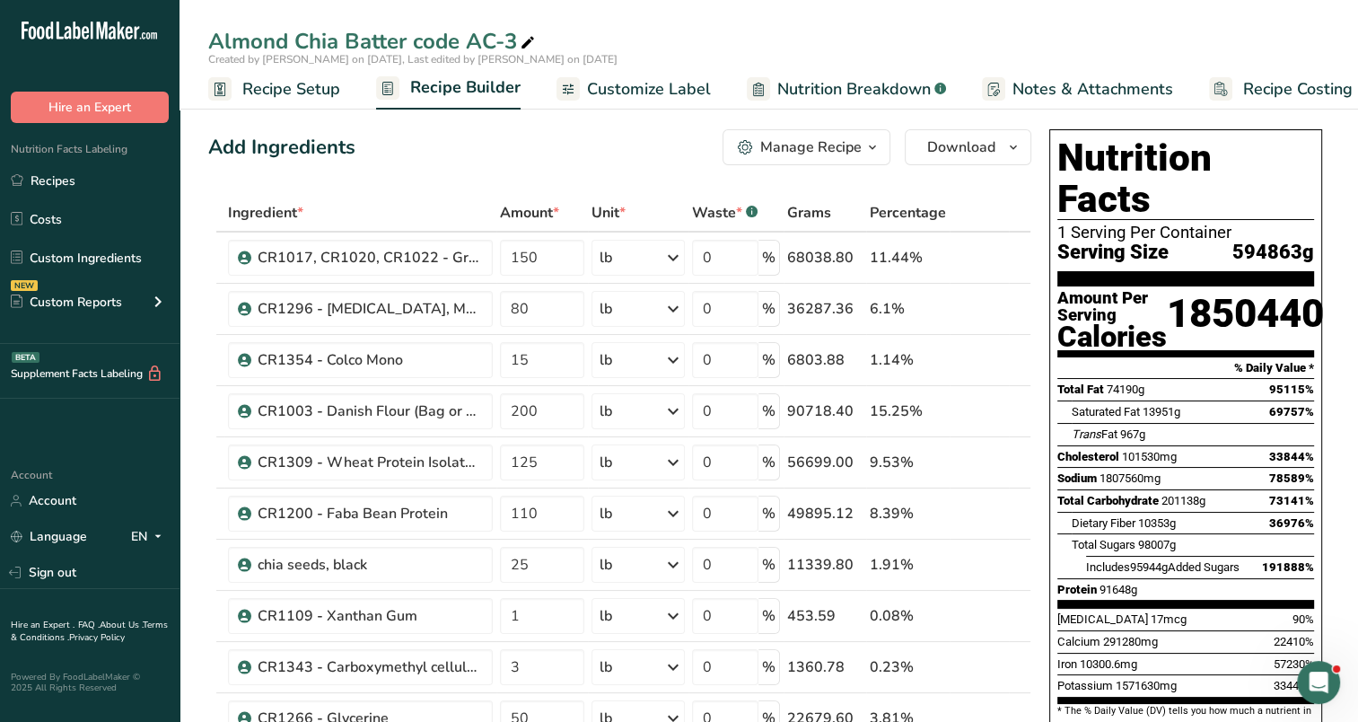
click at [532, 41] on icon at bounding box center [528, 43] width 16 height 25
type input "TEST - Almond Chia Batter code AC-3"
click at [662, 70] on link "Customize Label" at bounding box center [634, 89] width 154 height 40
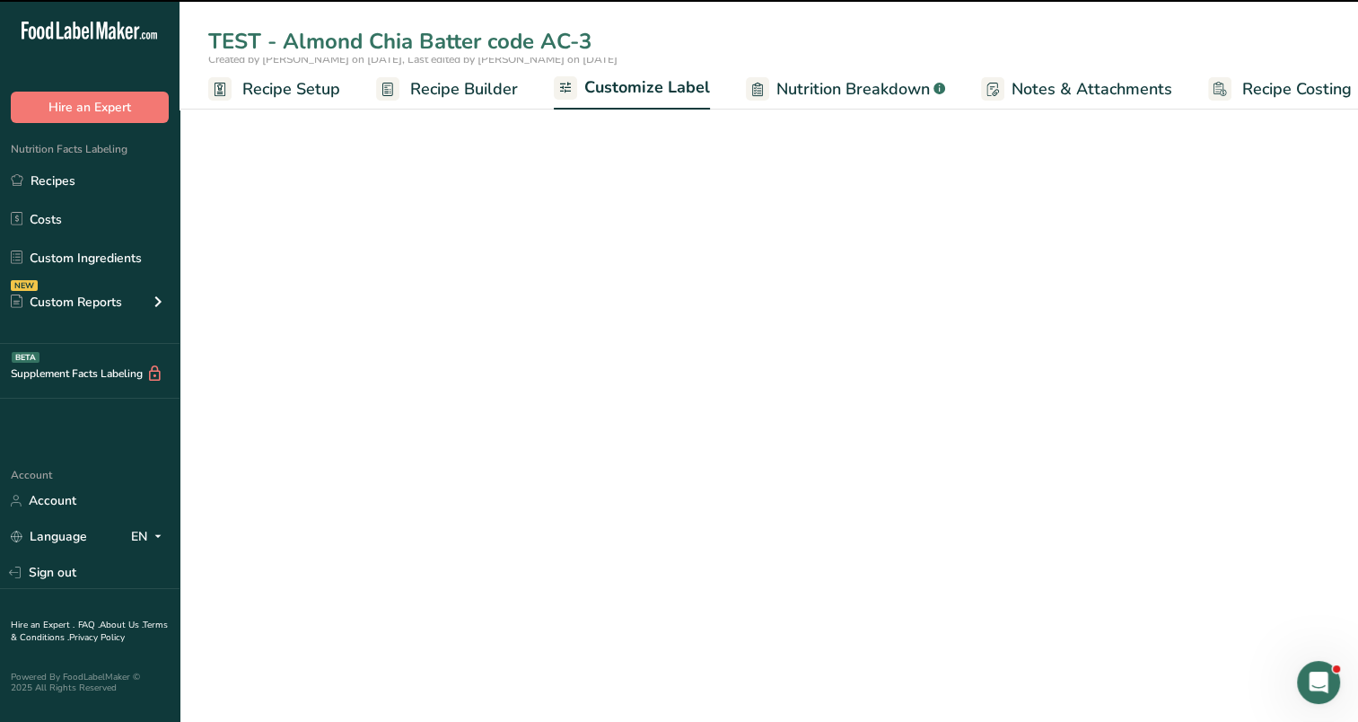
scroll to position [0, 22]
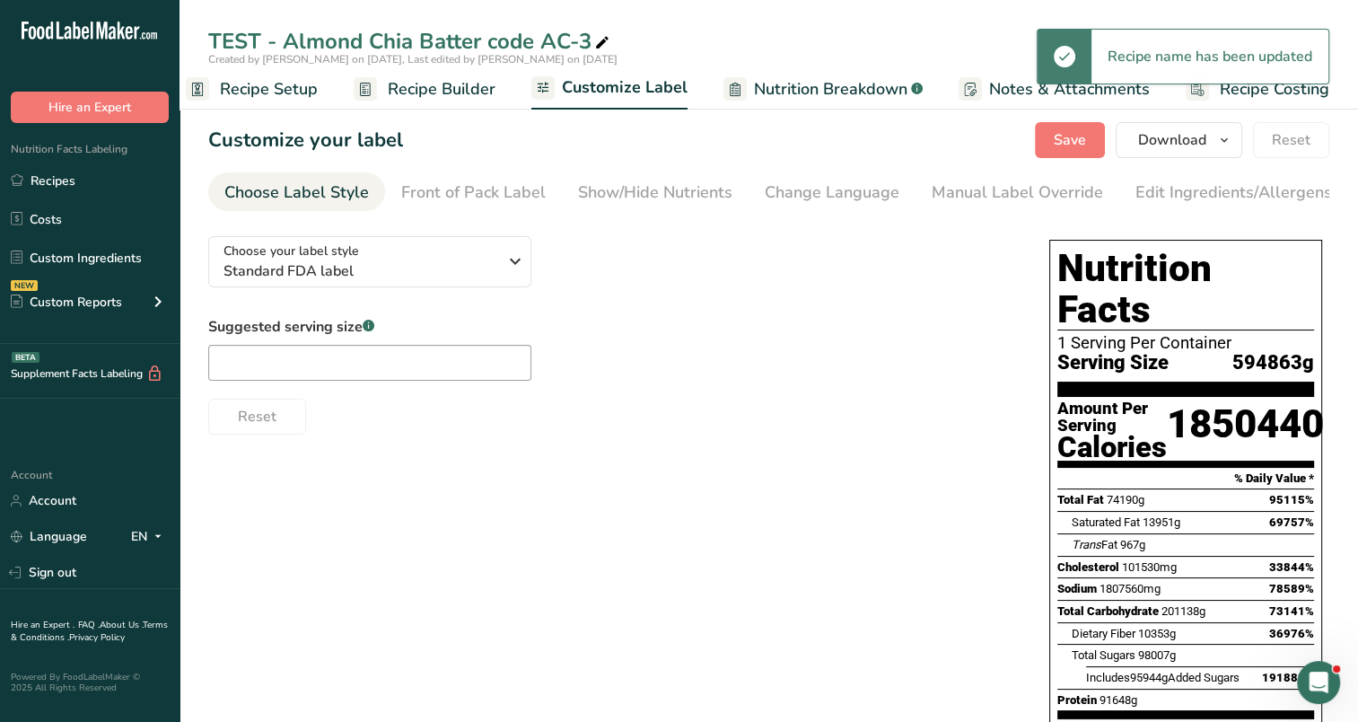
click at [418, 84] on span "Recipe Builder" at bounding box center [442, 89] width 108 height 24
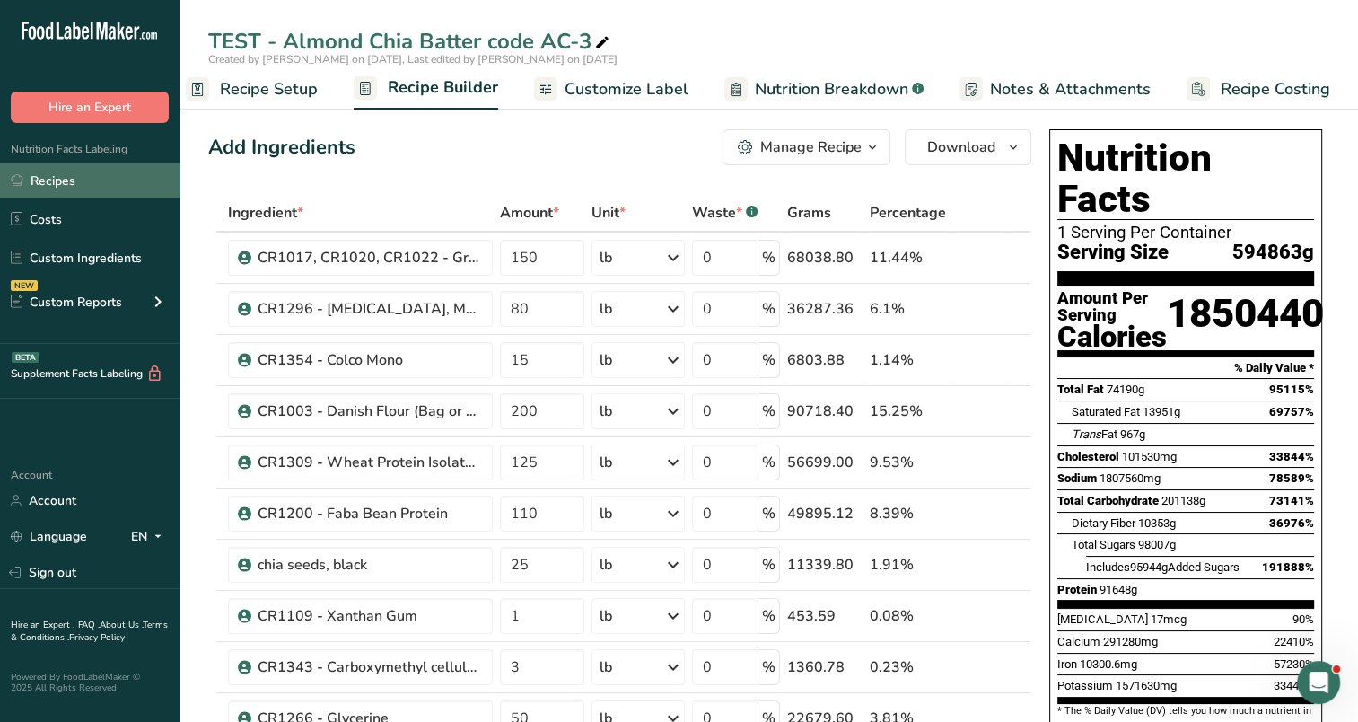
click at [83, 176] on link "Recipes" at bounding box center [90, 180] width 180 height 34
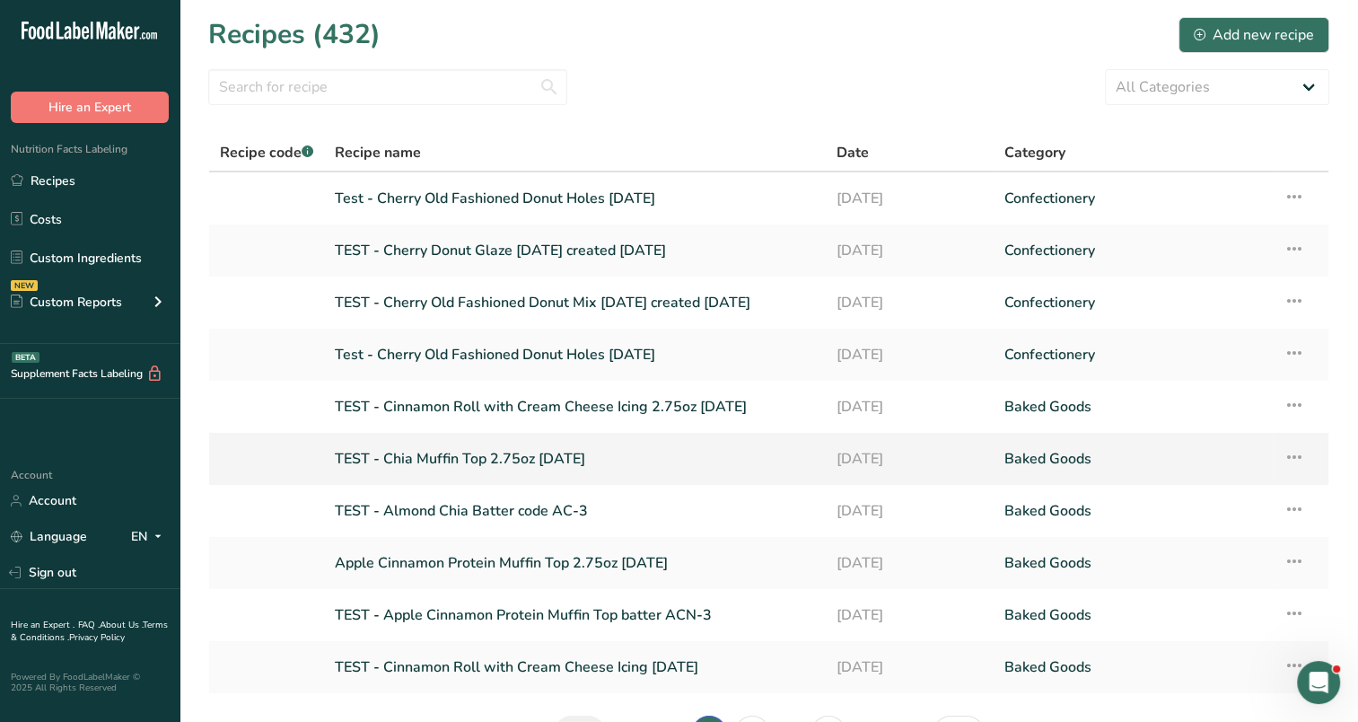
click at [460, 456] on link "TEST - Chia Muffin Top 2.75oz [DATE]" at bounding box center [575, 459] width 480 height 38
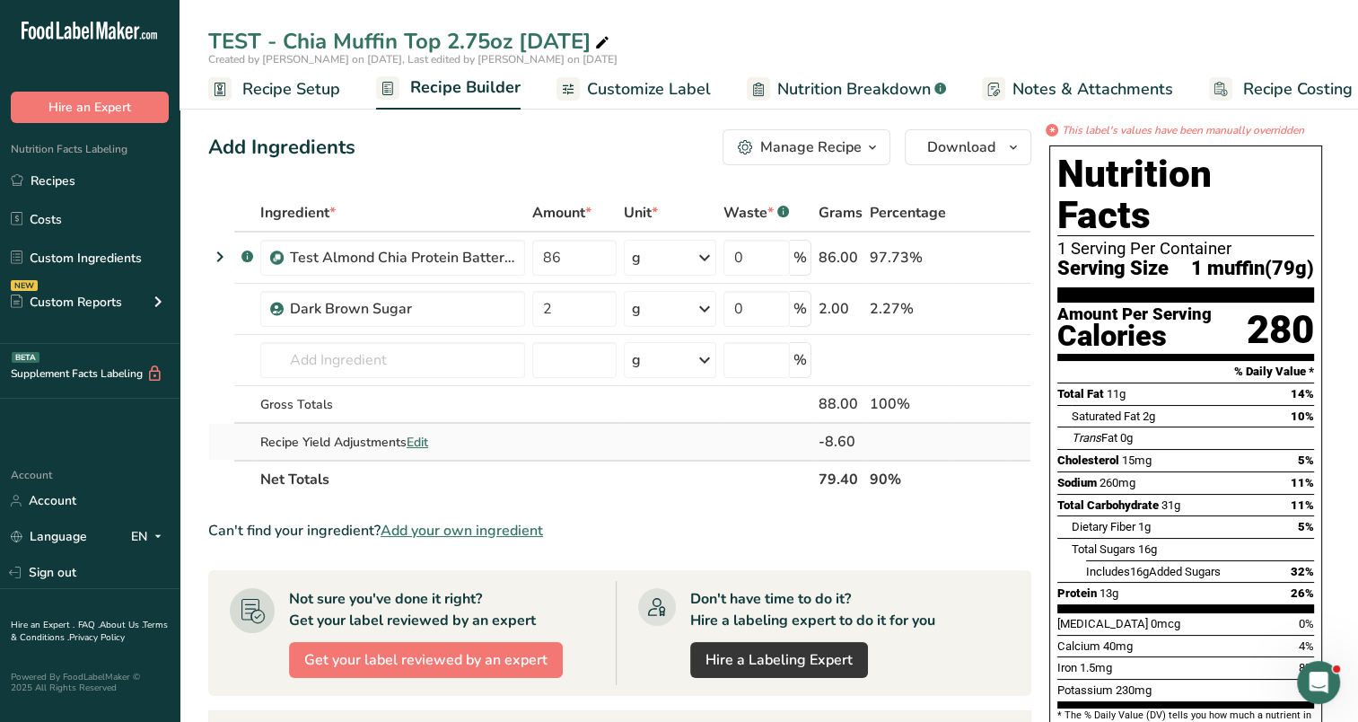
click at [421, 441] on span "Edit" at bounding box center [418, 442] width 22 height 17
select select "0"
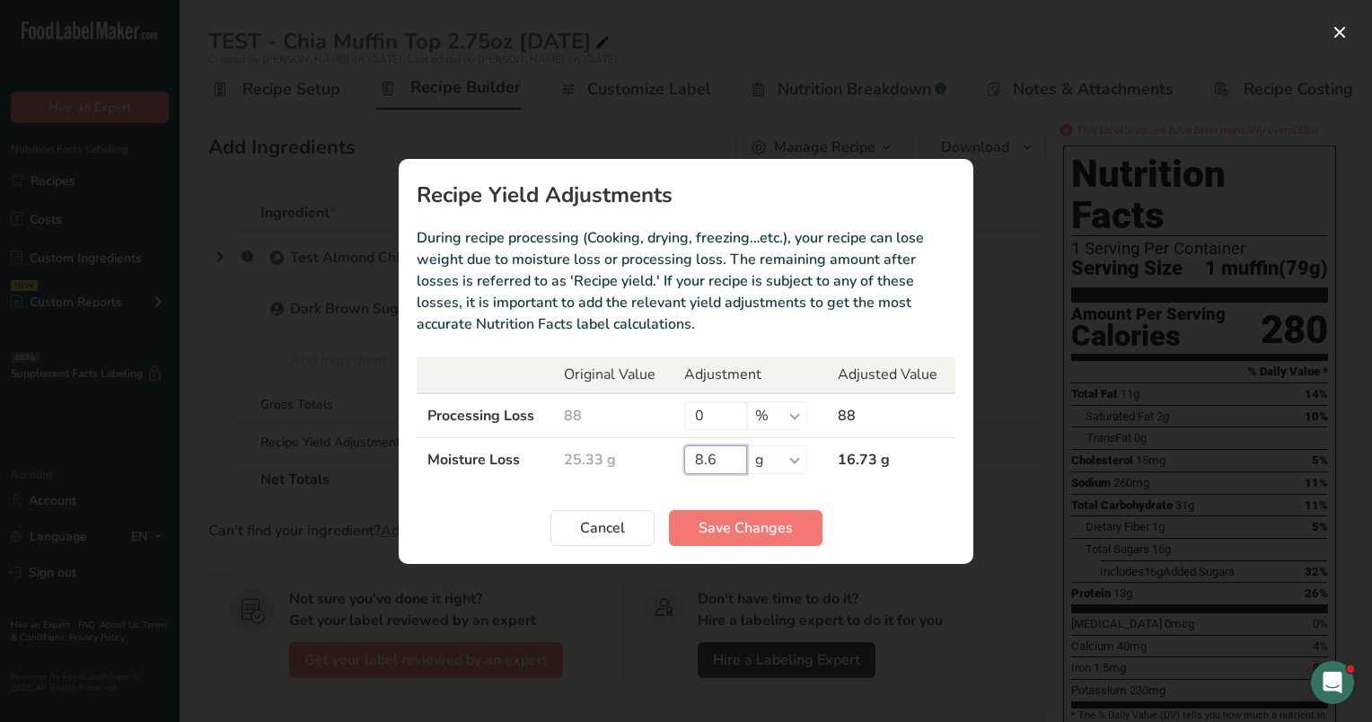
drag, startPoint x: 715, startPoint y: 456, endPoint x: 661, endPoint y: 459, distance: 53.9
click at [661, 459] on tr "Moisture Loss 25.33 g 8.6 % g kg mg mcg lb oz 16.73 g" at bounding box center [686, 459] width 539 height 44
type input "10.02"
click at [721, 539] on button "Save Changes" at bounding box center [745, 528] width 153 height 36
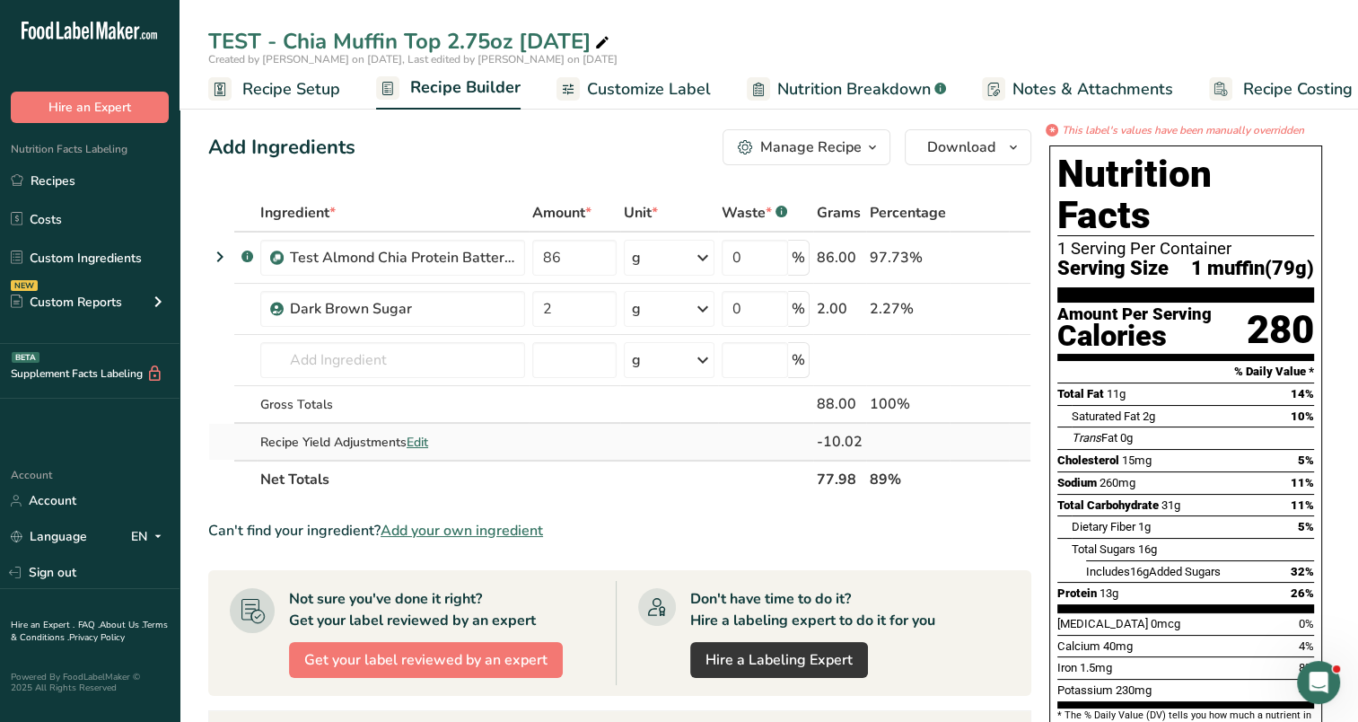
click at [416, 439] on span "Edit" at bounding box center [418, 442] width 22 height 17
select select "0"
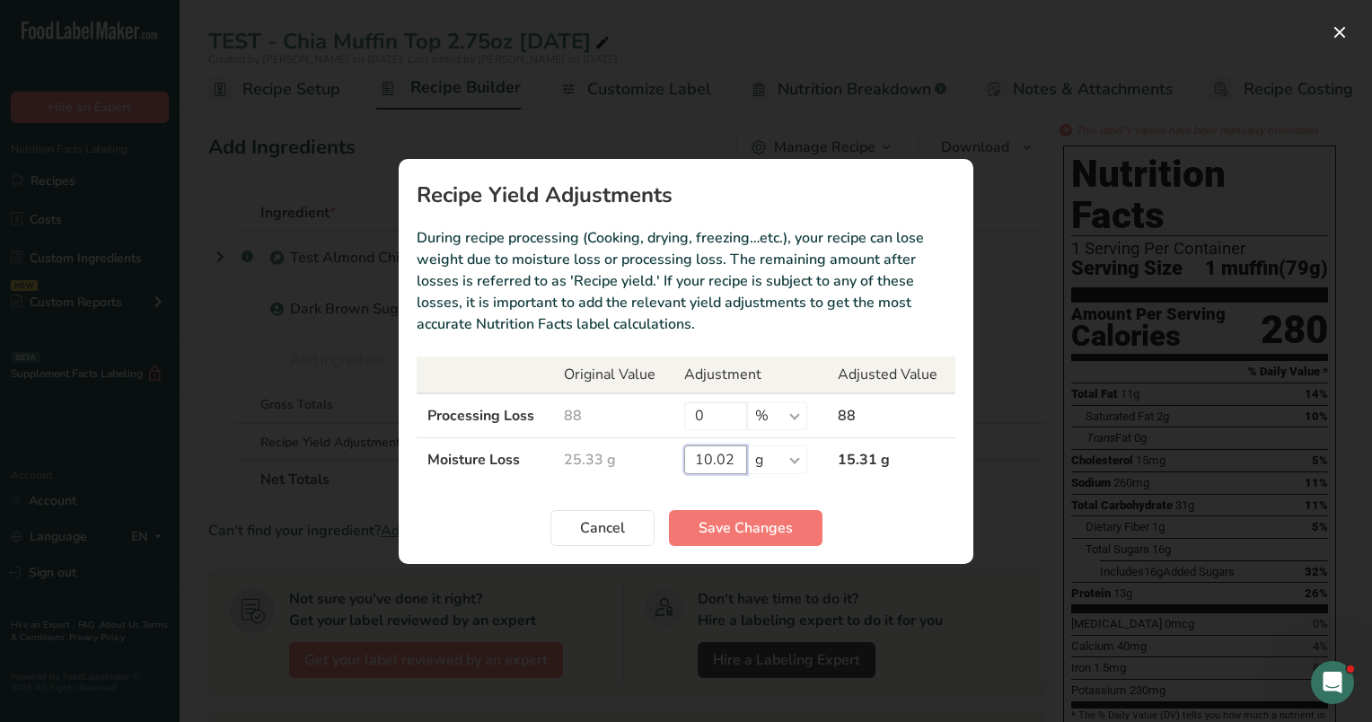
click at [735, 453] on input "10.02" at bounding box center [715, 459] width 63 height 29
type input "10"
click at [699, 533] on span "Save Changes" at bounding box center [745, 528] width 94 height 22
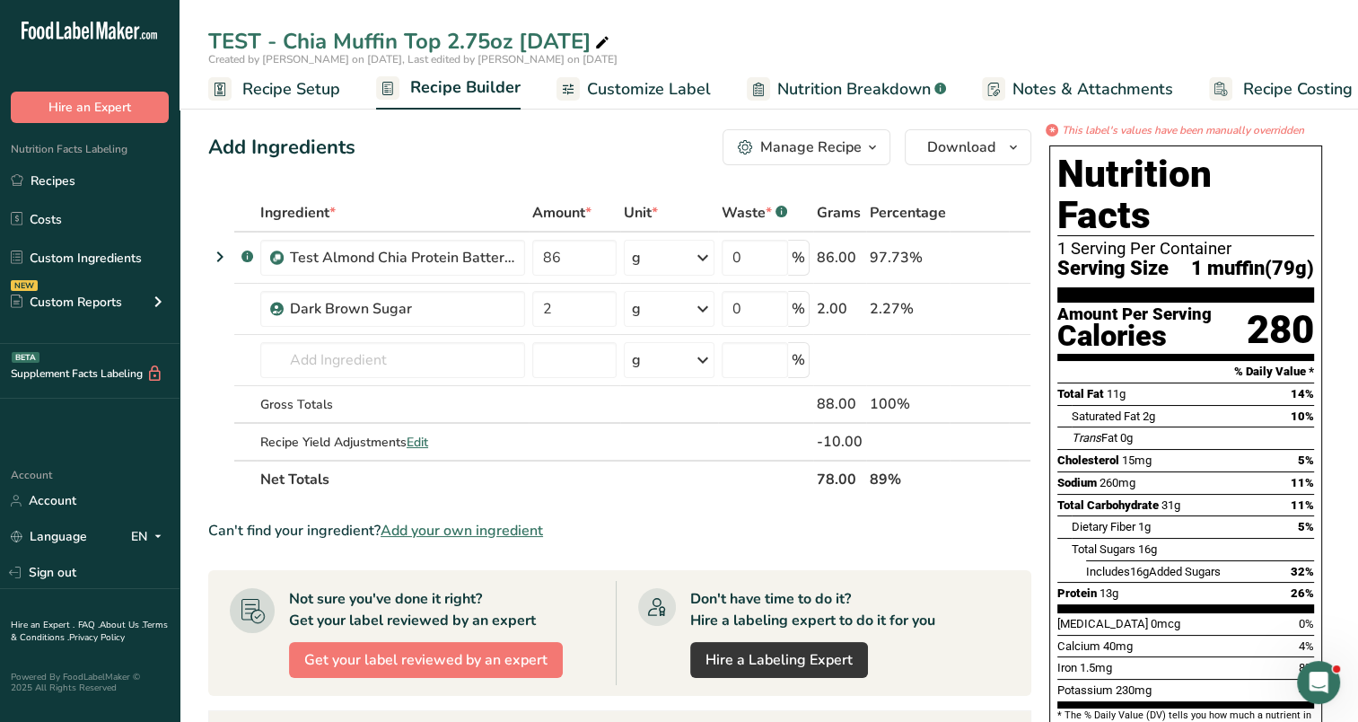
click at [316, 88] on span "Recipe Setup" at bounding box center [291, 89] width 98 height 24
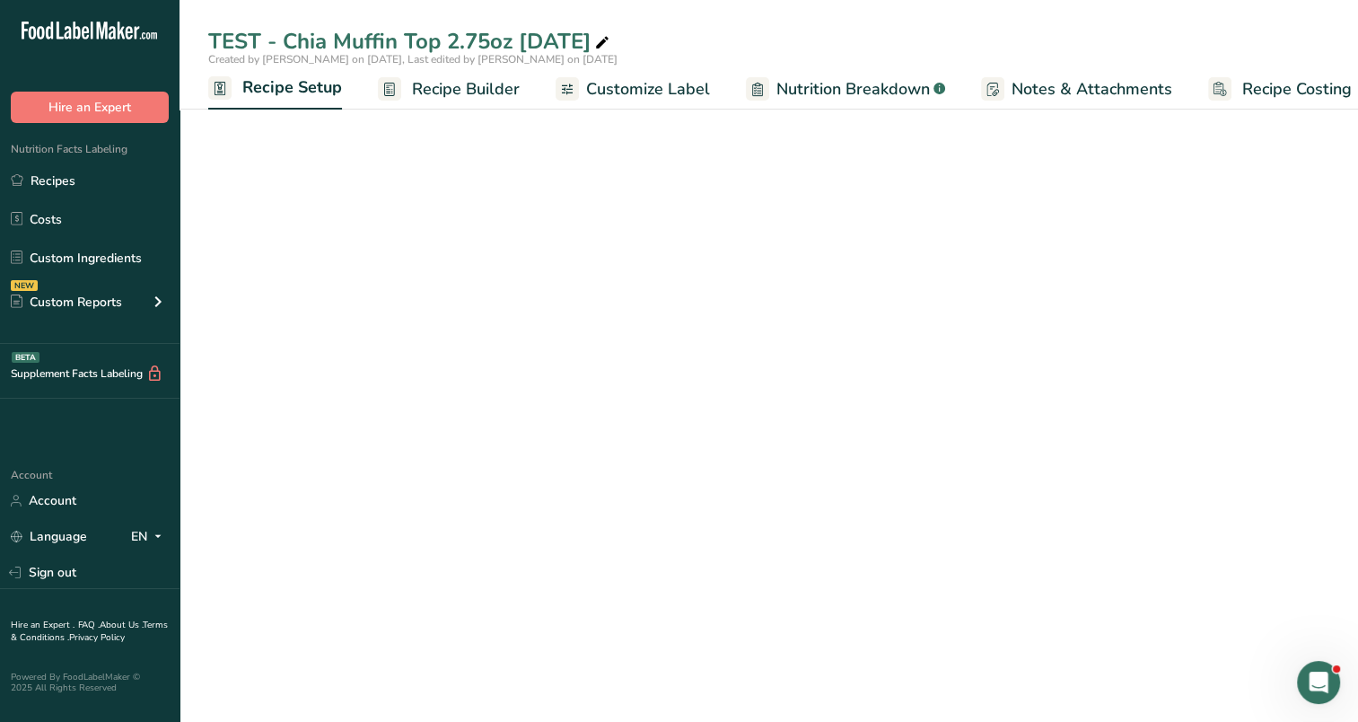
scroll to position [0, 6]
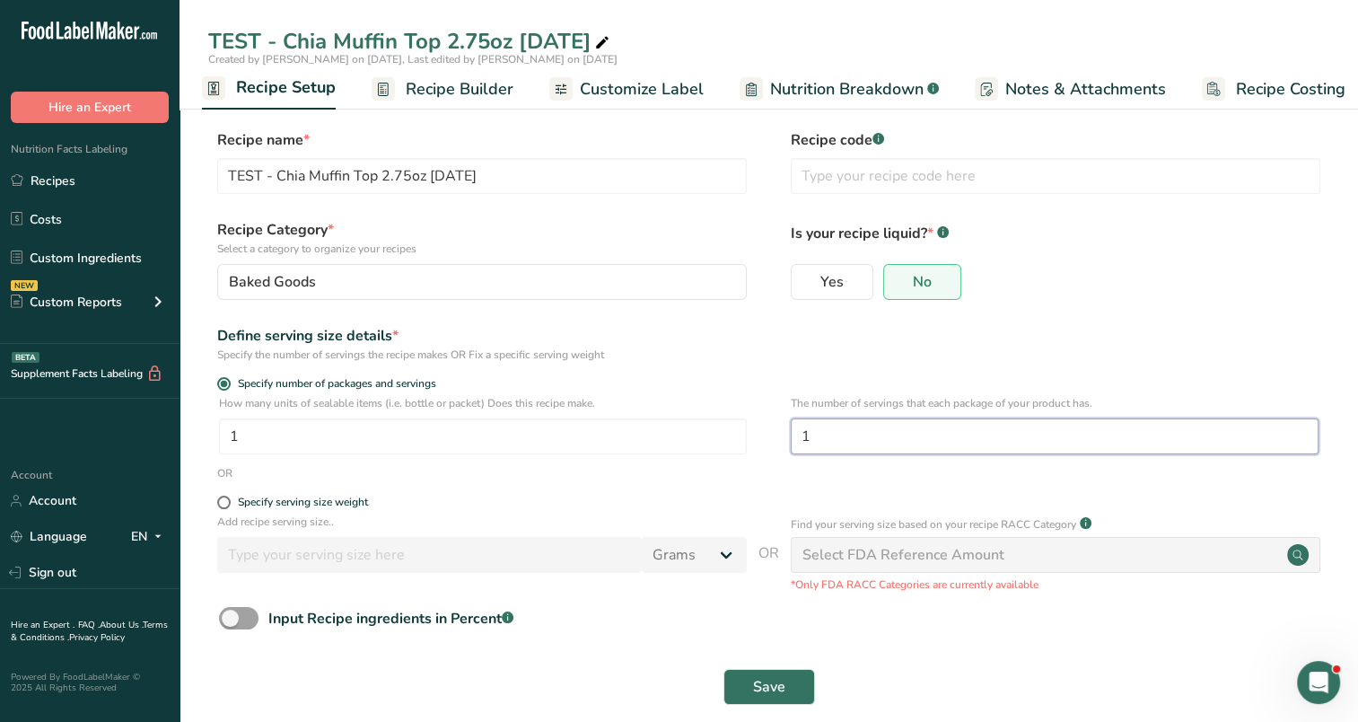
drag, startPoint x: 816, startPoint y: 436, endPoint x: 776, endPoint y: 434, distance: 40.4
click at [776, 434] on div "How many units of sealable items (i.e. bottle or packet) Does this recipe make.…" at bounding box center [768, 430] width 1121 height 70
click at [226, 506] on span at bounding box center [223, 501] width 13 height 13
click at [226, 506] on input "Specify serving size weight" at bounding box center [223, 502] width 12 height 12
radio input "true"
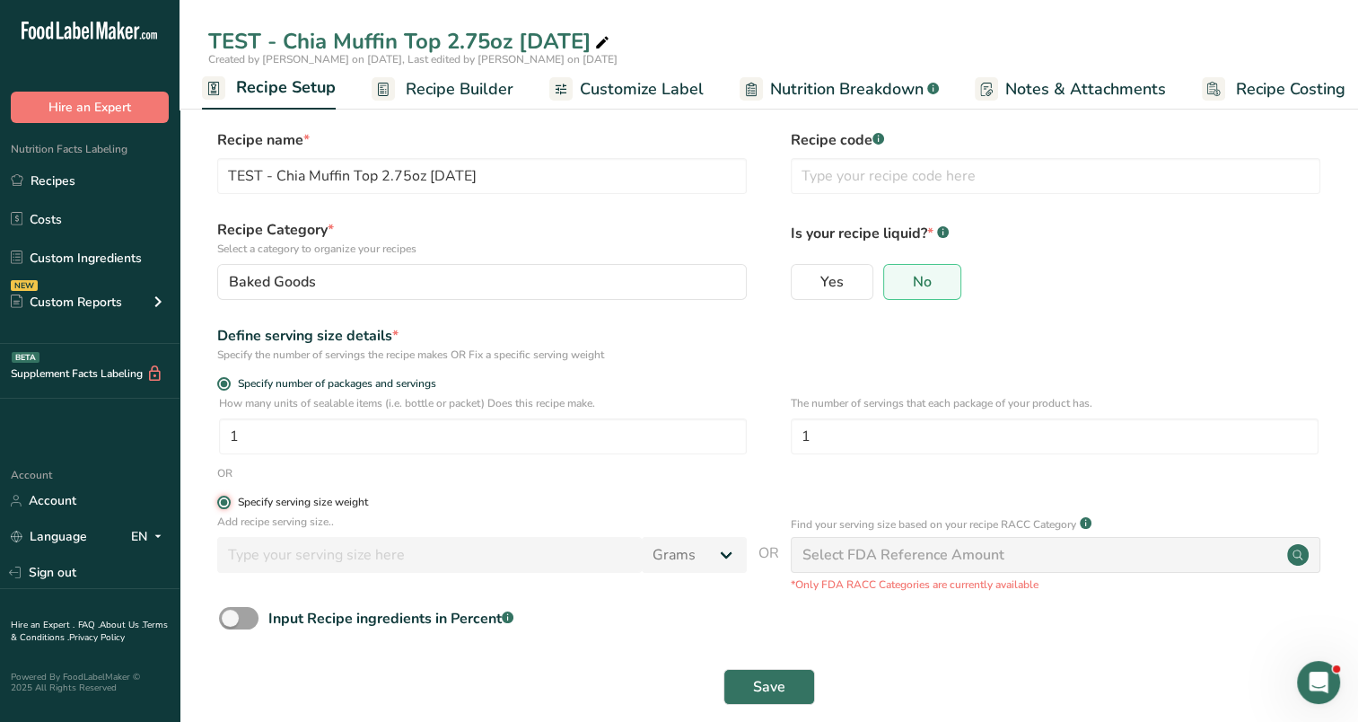
radio input "false"
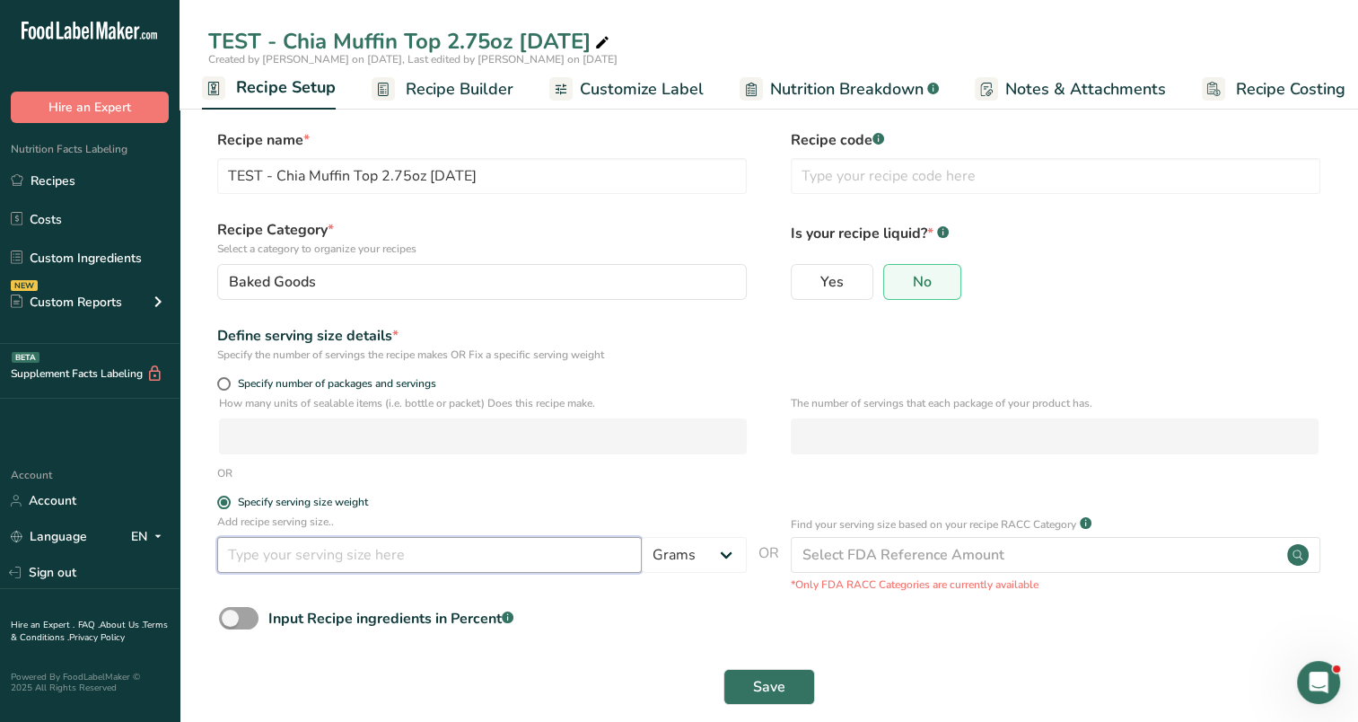
click at [399, 554] on input "number" at bounding box center [429, 555] width 425 height 36
type input "78"
click at [748, 688] on button "Save" at bounding box center [769, 687] width 92 height 36
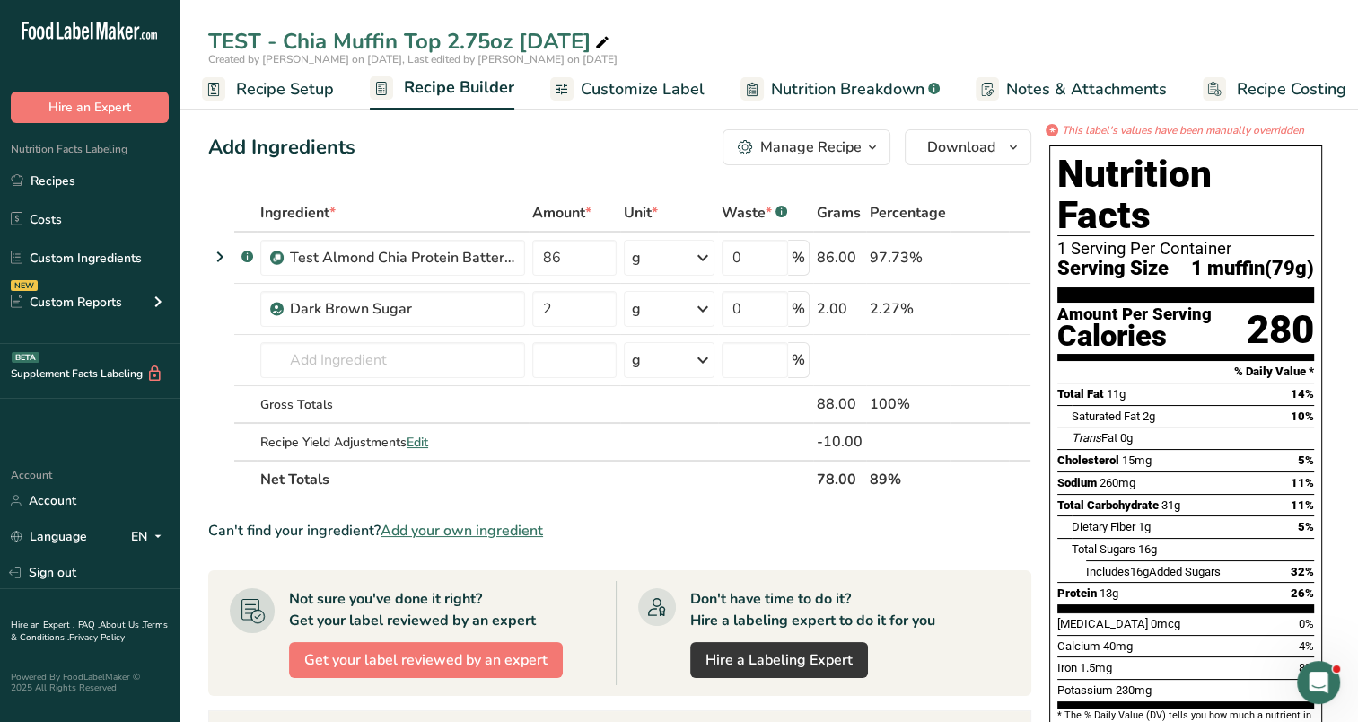
click at [670, 83] on span "Customize Label" at bounding box center [643, 89] width 124 height 24
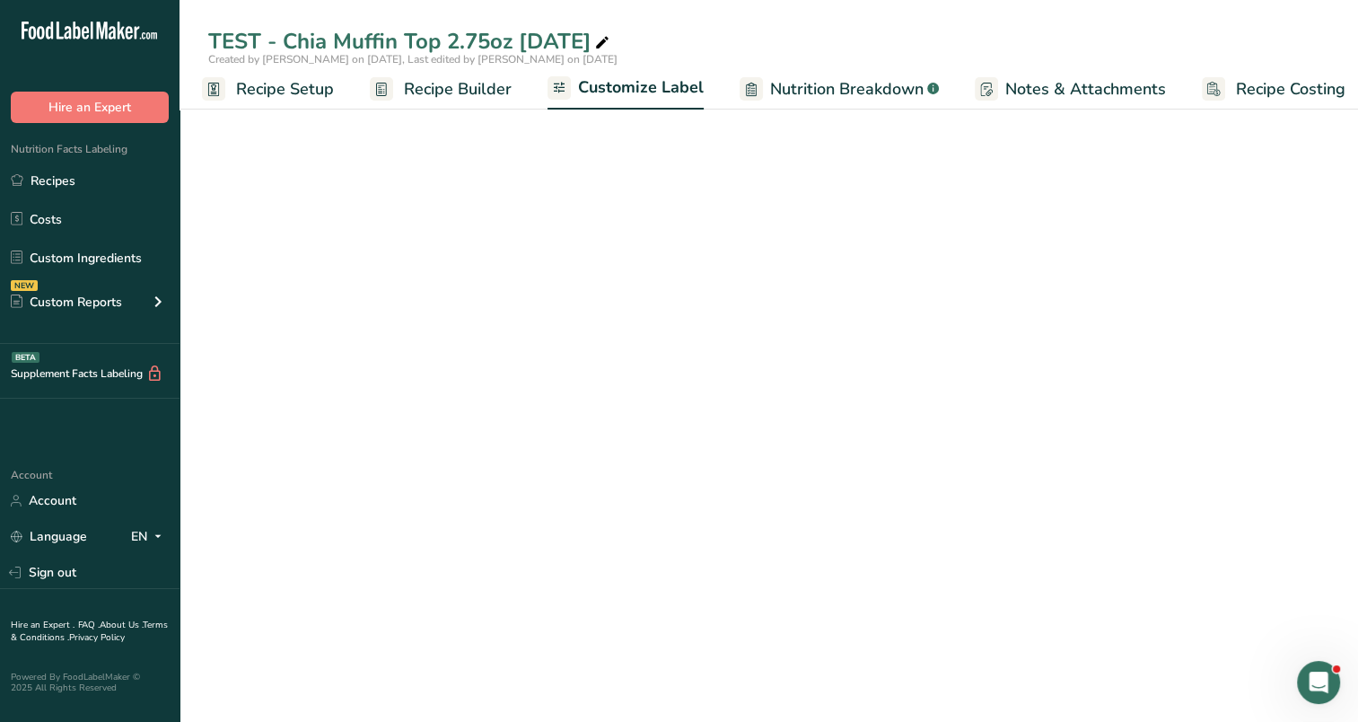
scroll to position [0, 22]
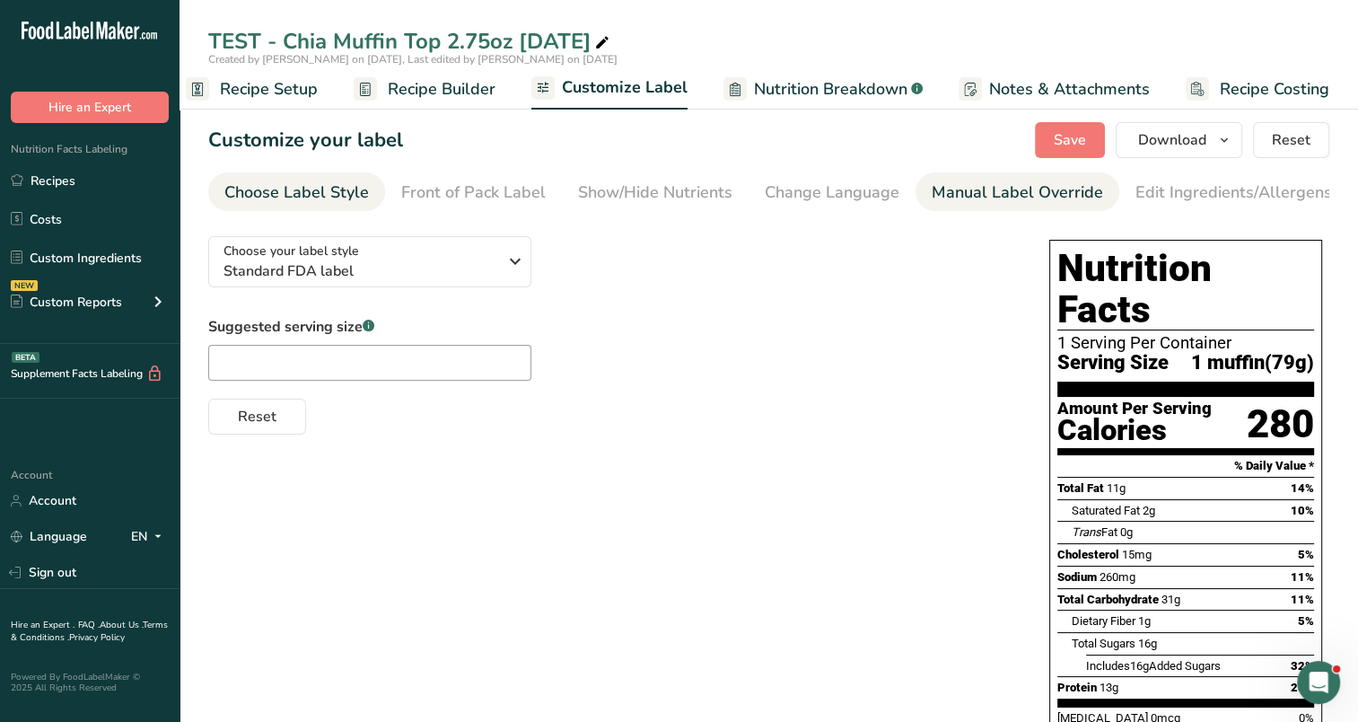
click at [966, 187] on div "Manual Label Override" at bounding box center [1017, 192] width 171 height 24
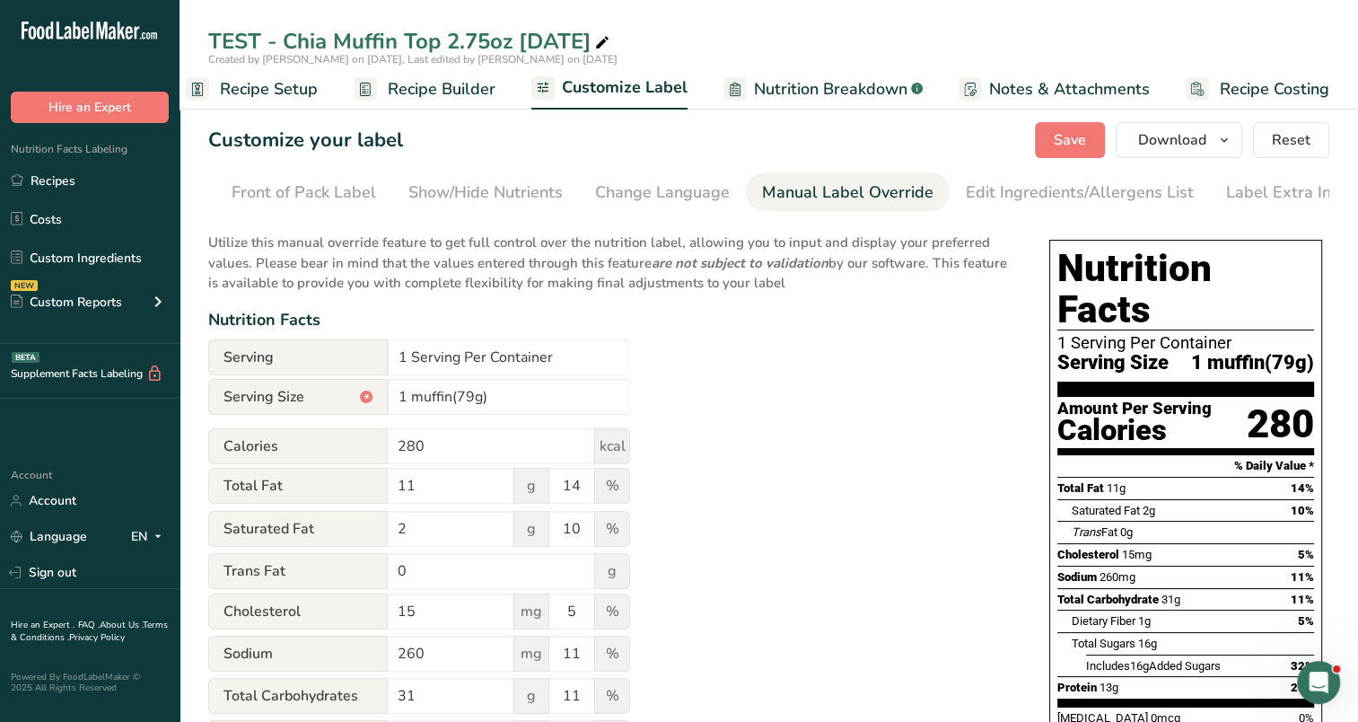
scroll to position [0, 183]
click at [472, 403] on input "1 muffin(79g)" at bounding box center [509, 397] width 242 height 36
type input "1 muffin(78g)"
click at [781, 400] on div "Utilize this manual override feature to get full control over the nutrition lab…" at bounding box center [610, 662] width 805 height 880
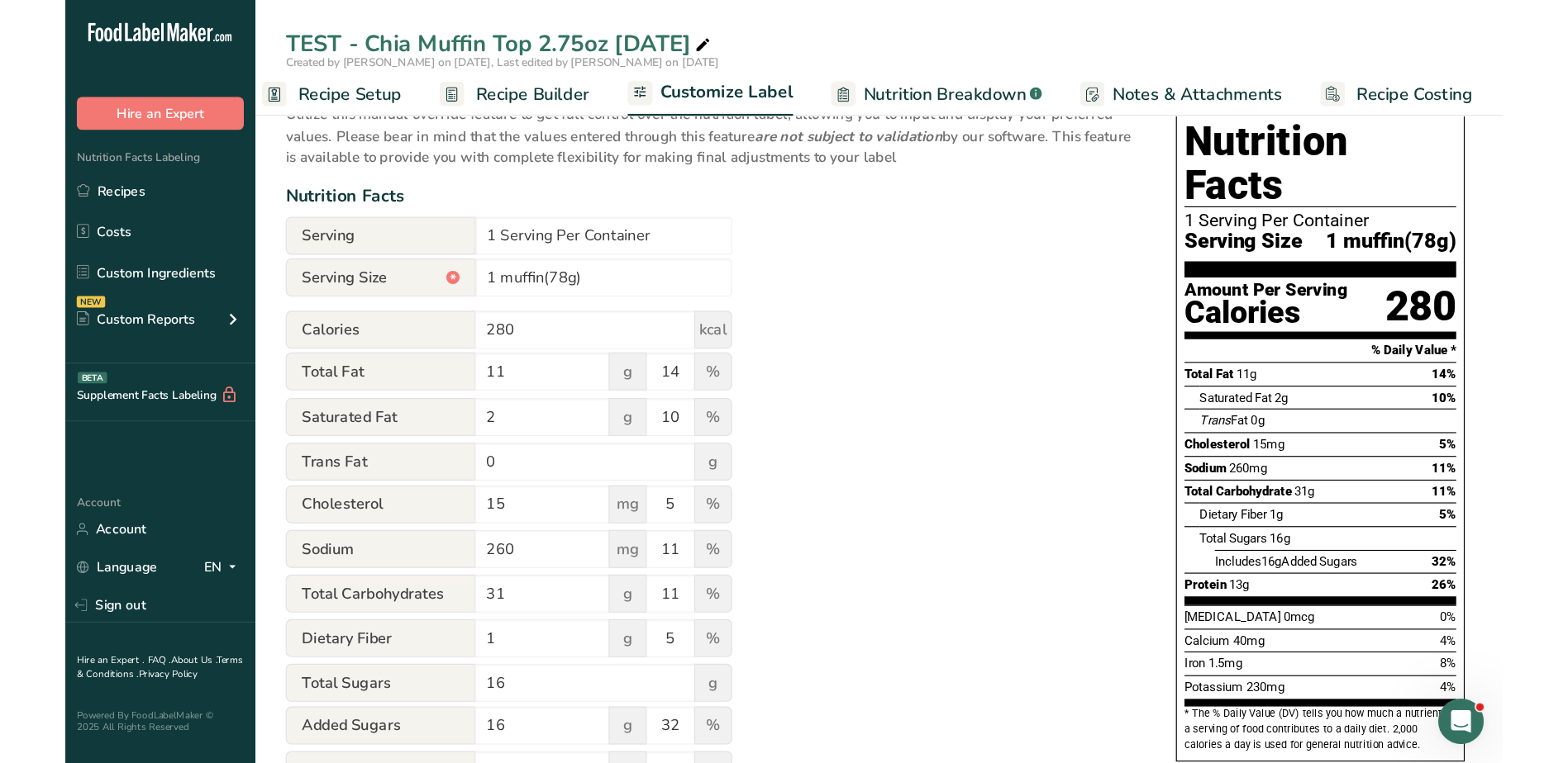
scroll to position [83, 0]
